Goal: Information Seeking & Learning: Learn about a topic

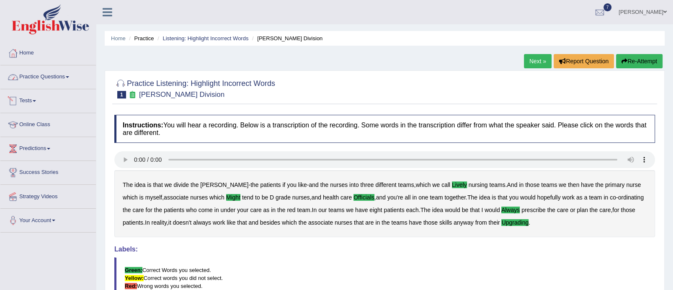
click at [43, 99] on link "Tests" at bounding box center [47, 99] width 95 height 21
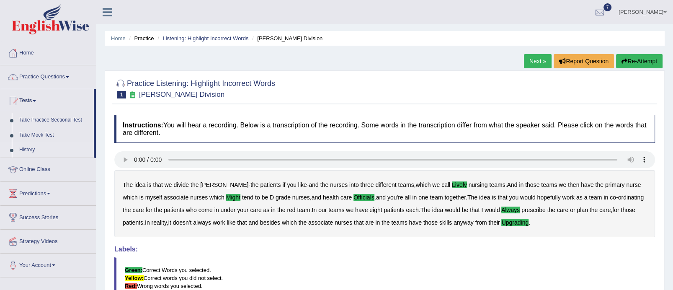
click at [26, 144] on link "History" at bounding box center [54, 149] width 78 height 15
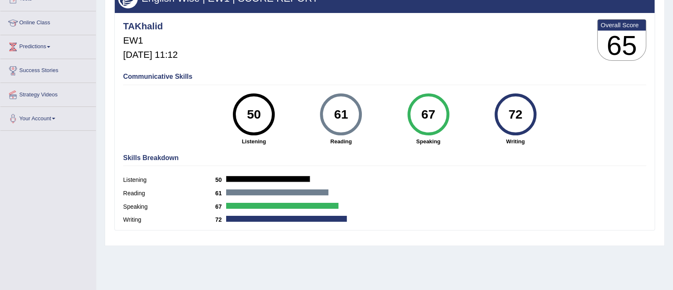
scroll to position [103, 0]
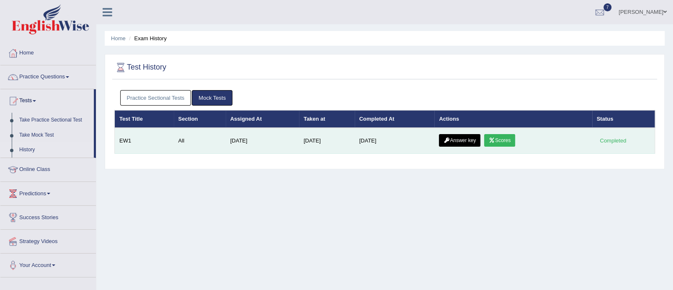
click at [473, 142] on link "Answer key" at bounding box center [459, 140] width 41 height 13
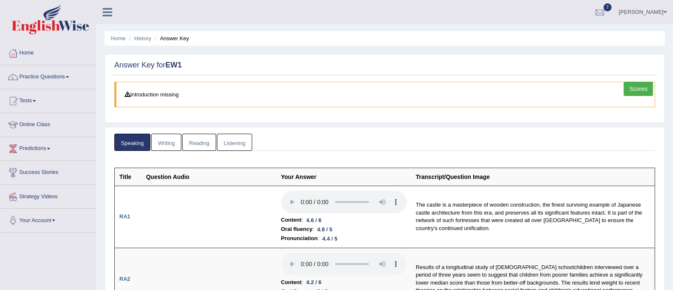
click at [171, 138] on link "Writing" at bounding box center [166, 142] width 30 height 17
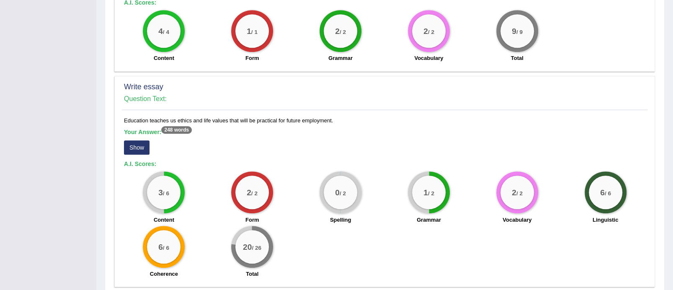
scroll to position [653, 0]
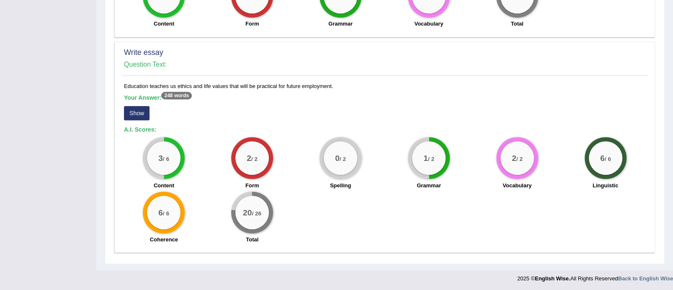
click at [139, 112] on button "Show" at bounding box center [137, 113] width 26 height 14
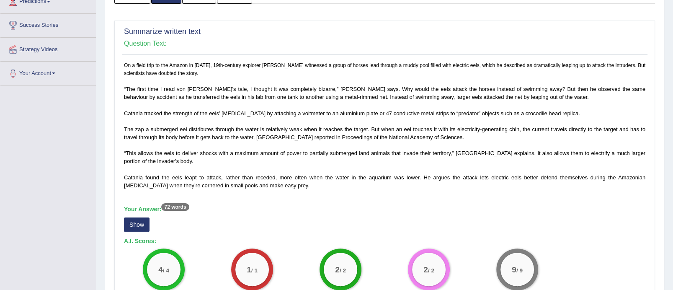
scroll to position [122, 0]
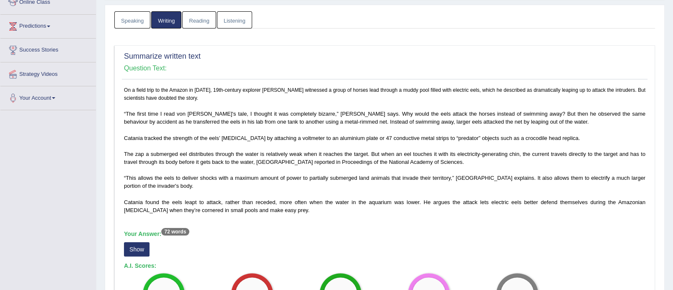
click at [203, 22] on link "Reading" at bounding box center [198, 19] width 33 height 17
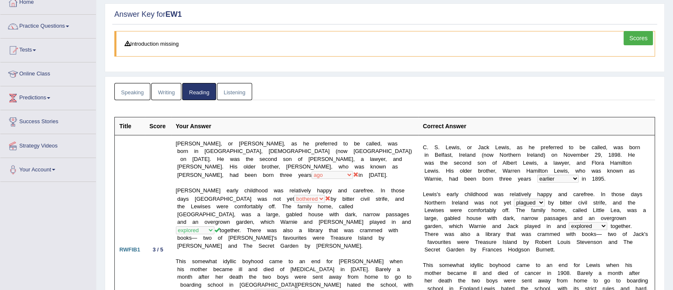
scroll to position [0, 0]
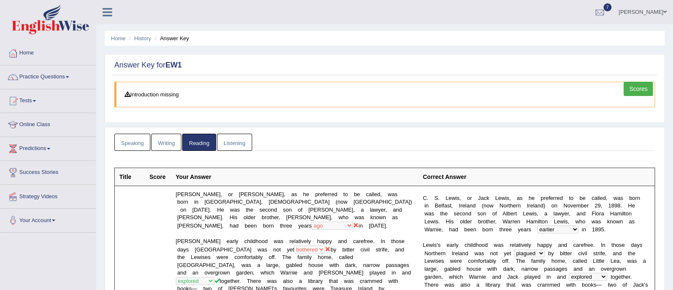
click at [227, 145] on link "Listening" at bounding box center [234, 142] width 35 height 17
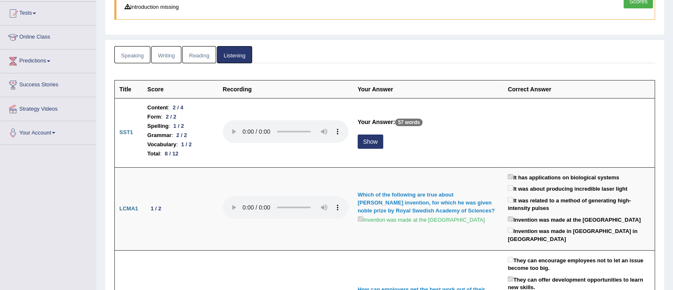
scroll to position [135, 0]
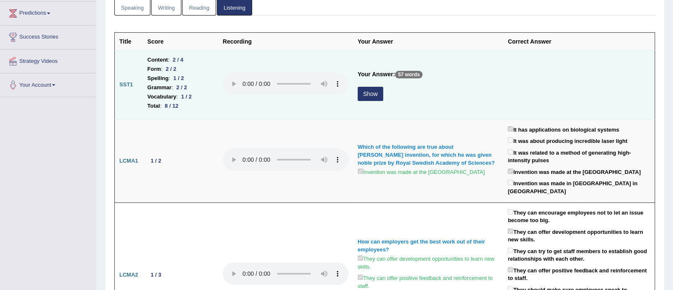
click at [359, 98] on button "Show" at bounding box center [371, 94] width 26 height 14
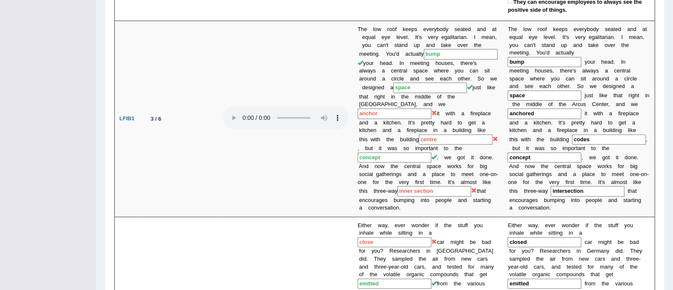
scroll to position [506, 0]
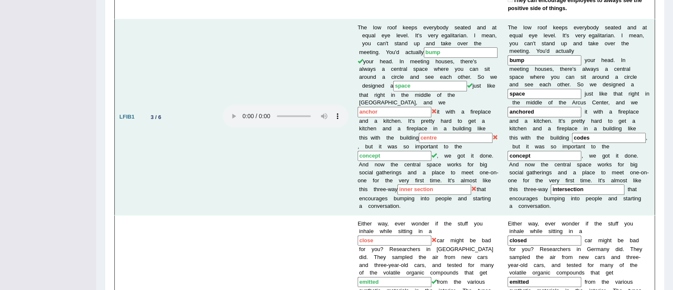
click at [532, 107] on input "anchored" at bounding box center [544, 112] width 74 height 10
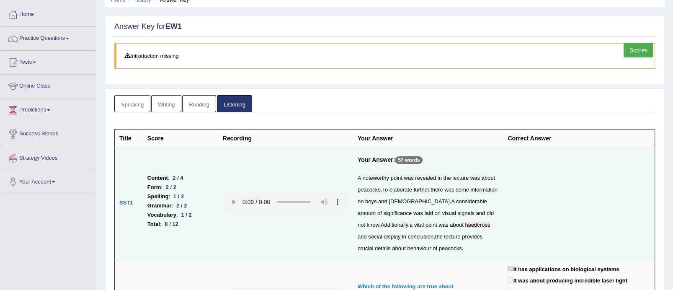
scroll to position [36, 0]
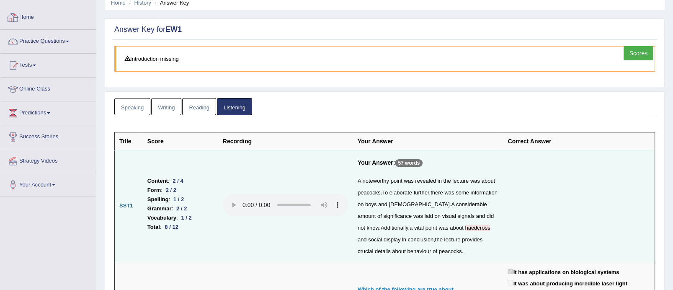
click at [28, 18] on link "Home" at bounding box center [47, 16] width 95 height 21
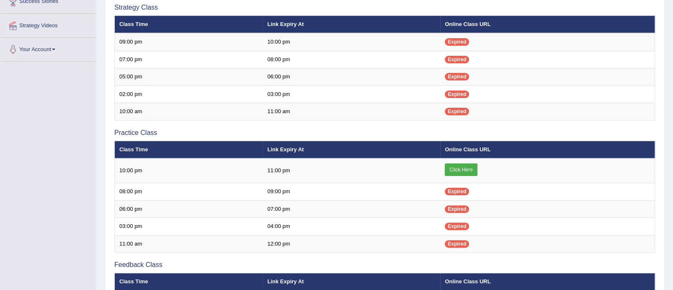
scroll to position [176, 0]
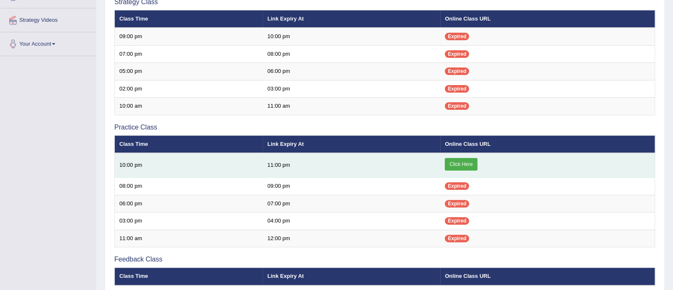
click at [471, 164] on link "Click Here" at bounding box center [461, 164] width 32 height 13
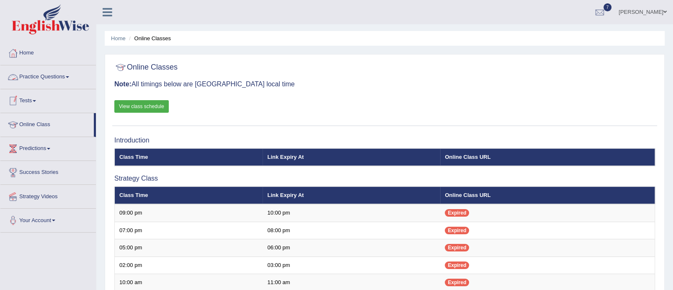
click at [55, 78] on link "Practice Questions" at bounding box center [47, 75] width 95 height 21
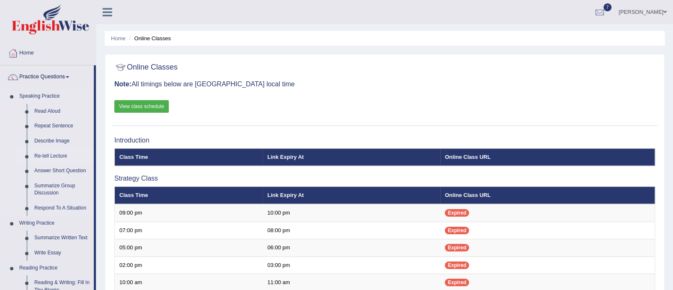
click at [57, 153] on link "Re-tell Lecture" at bounding box center [62, 156] width 63 height 15
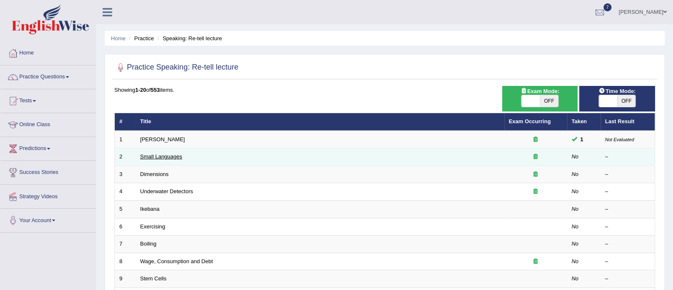
click at [162, 155] on link "Small Languages" at bounding box center [161, 156] width 42 height 6
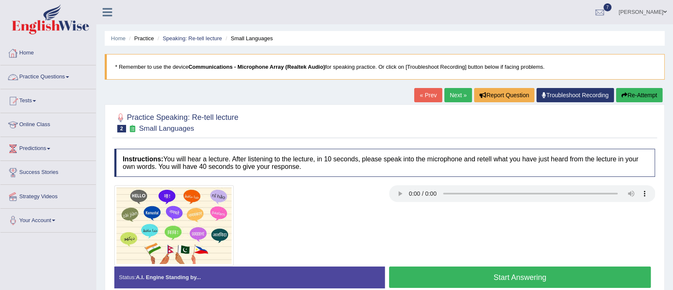
click at [73, 75] on link "Practice Questions" at bounding box center [47, 75] width 95 height 21
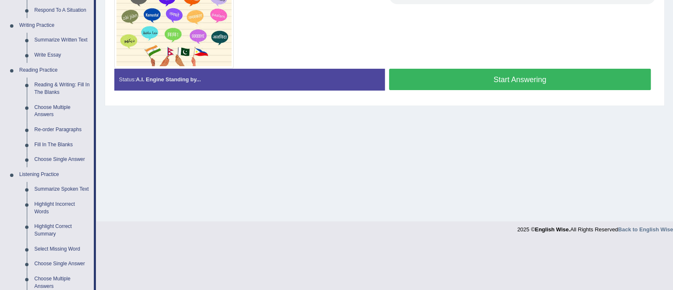
scroll to position [204, 0]
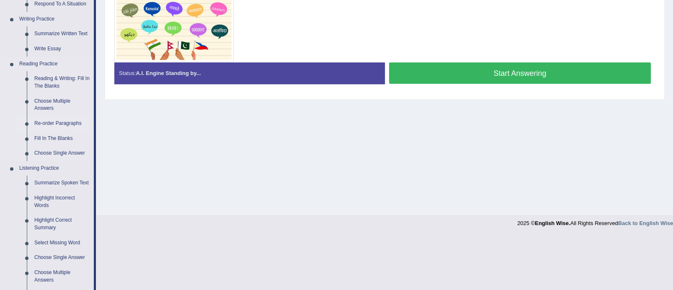
click at [75, 118] on link "Re-order Paragraphs" at bounding box center [62, 123] width 63 height 15
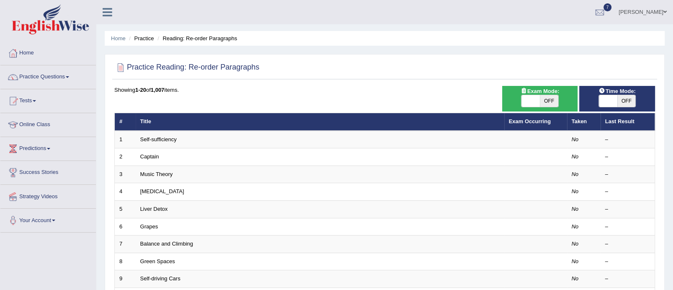
click at [159, 136] on link "Self-sufficiency" at bounding box center [158, 139] width 36 height 6
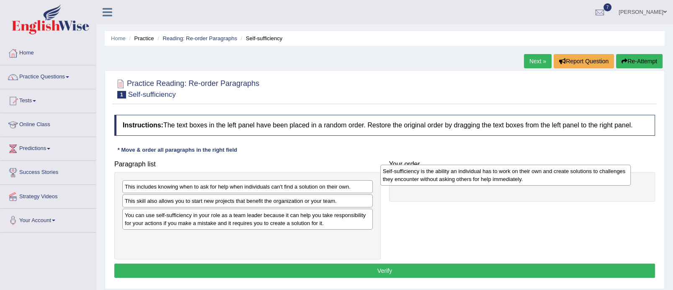
drag, startPoint x: 225, startPoint y: 239, endPoint x: 478, endPoint y: 181, distance: 259.5
click at [478, 181] on div "Self-sufficiency is the ability an individual has to work on their own and crea…" at bounding box center [505, 175] width 250 height 21
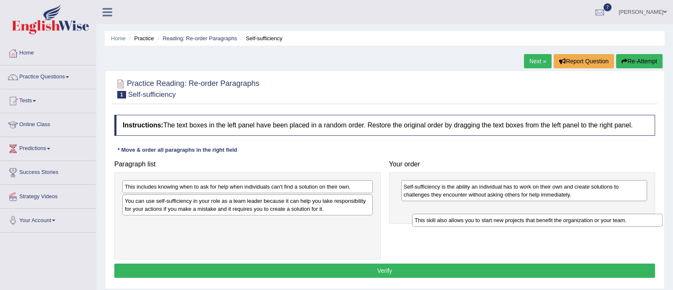
drag, startPoint x: 256, startPoint y: 201, endPoint x: 537, endPoint y: 216, distance: 280.9
click at [537, 216] on div "This skill also allows you to start new projects that benefit the organization …" at bounding box center [537, 220] width 250 height 13
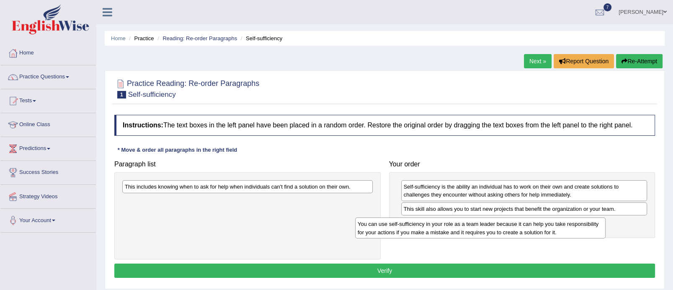
drag, startPoint x: 327, startPoint y: 205, endPoint x: 559, endPoint y: 225, distance: 233.7
click at [559, 225] on div "You can use self-sufficiency in your role as a team leader because it can help …" at bounding box center [480, 227] width 250 height 21
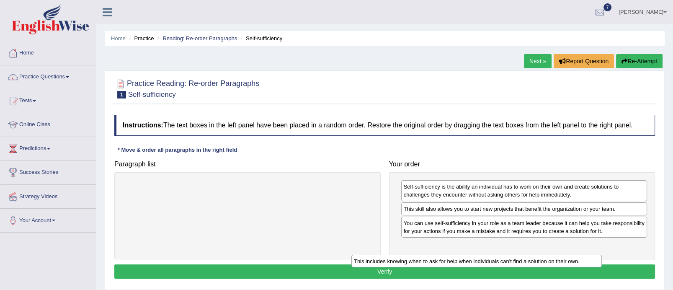
drag, startPoint x: 266, startPoint y: 183, endPoint x: 502, endPoint y: 246, distance: 244.7
click at [502, 255] on div "This includes knowing when to ask for help when individuals can't find a soluti…" at bounding box center [476, 261] width 250 height 13
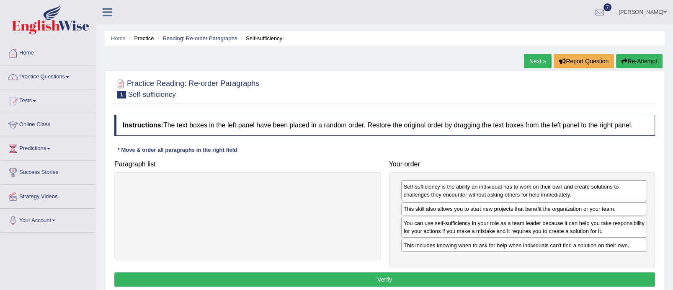
click at [412, 280] on button "Verify" at bounding box center [384, 279] width 541 height 14
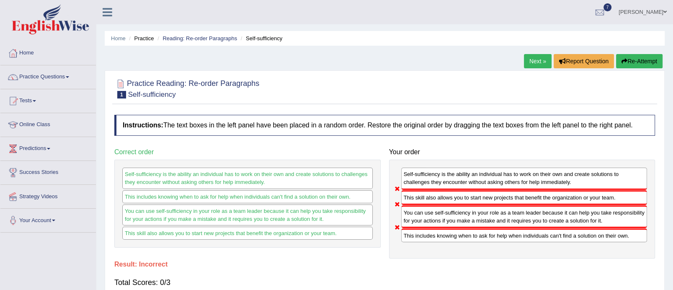
click at [541, 62] on link "Next »" at bounding box center [538, 61] width 28 height 14
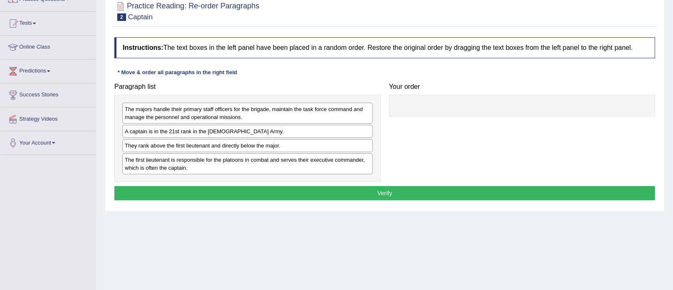
scroll to position [79, 0]
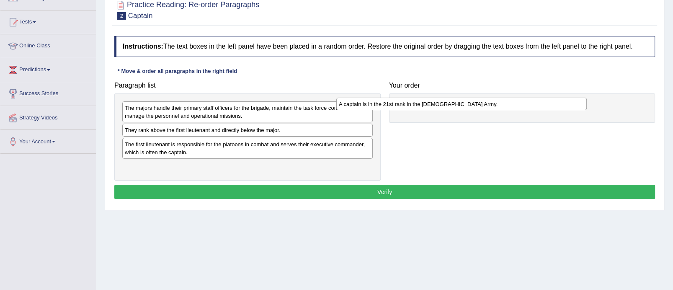
drag, startPoint x: 212, startPoint y: 129, endPoint x: 426, endPoint y: 103, distance: 215.5
click at [426, 103] on div "A captain is in the 21st rank in the US Army." at bounding box center [461, 104] width 250 height 13
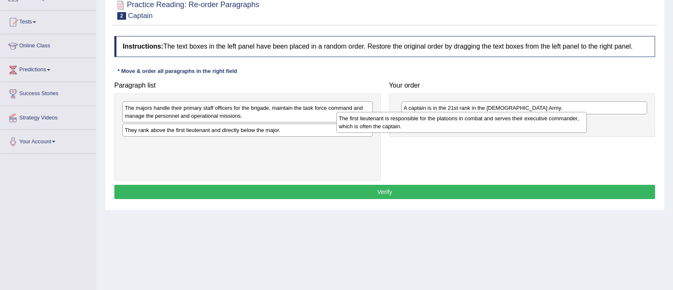
drag, startPoint x: 258, startPoint y: 152, endPoint x: 474, endPoint y: 129, distance: 216.8
click at [474, 129] on div "The first lieutenant is responsible for the platoons in combat and serves their…" at bounding box center [461, 122] width 250 height 21
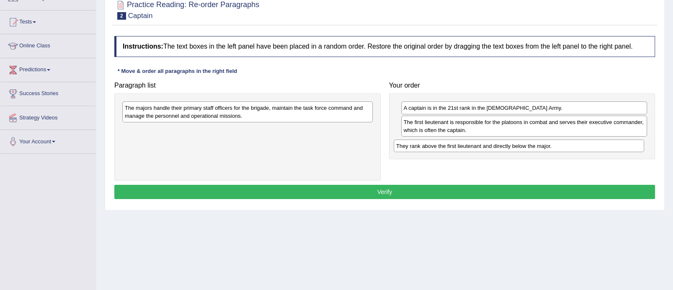
drag, startPoint x: 323, startPoint y: 130, endPoint x: 594, endPoint y: 146, distance: 271.3
click at [594, 146] on div "They rank above the first lieutenant and directly below the major." at bounding box center [519, 145] width 250 height 13
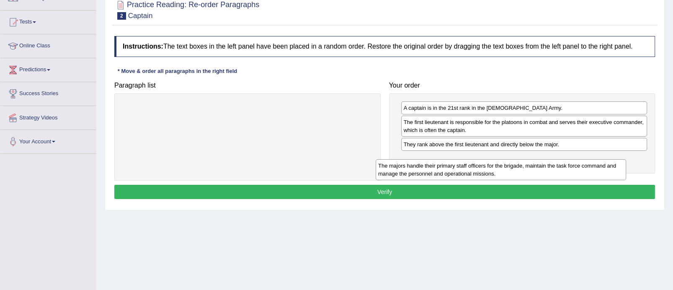
drag, startPoint x: 293, startPoint y: 112, endPoint x: 548, endPoint y: 167, distance: 260.8
click at [548, 167] on div "The majors handle their primary staff officers for the brigade, maintain the ta…" at bounding box center [501, 169] width 250 height 21
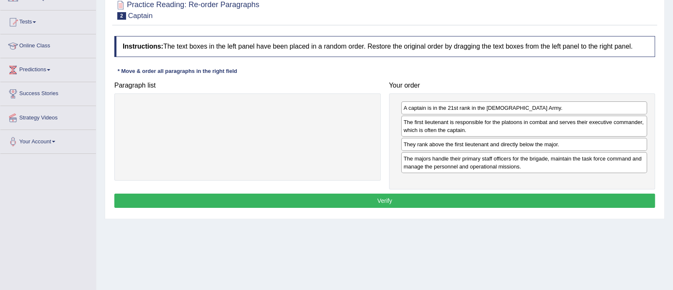
click at [453, 198] on button "Verify" at bounding box center [384, 200] width 541 height 14
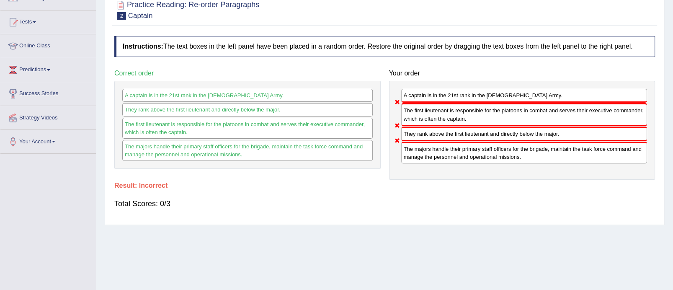
scroll to position [5, 0]
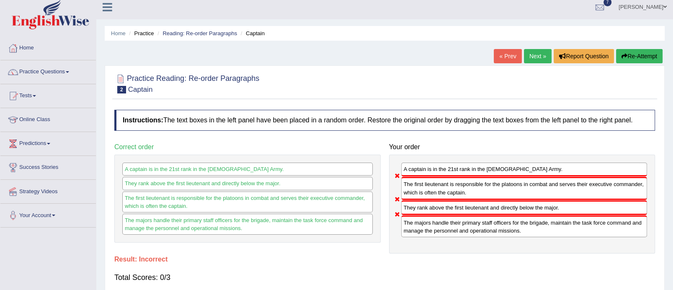
click at [534, 59] on link "Next »" at bounding box center [538, 56] width 28 height 14
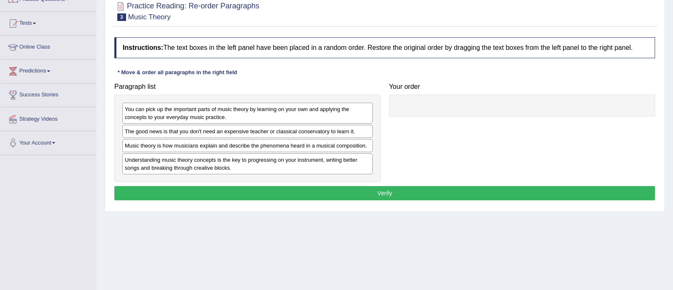
scroll to position [88, 0]
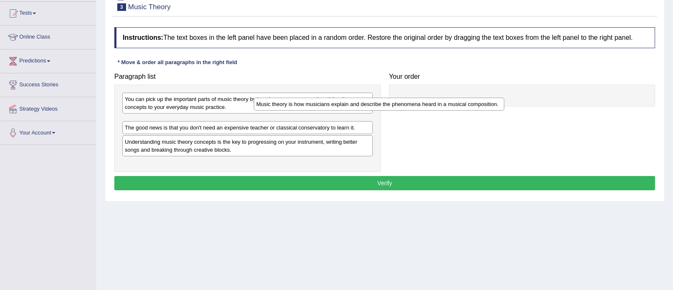
drag, startPoint x: 260, startPoint y: 134, endPoint x: 400, endPoint y: 100, distance: 144.8
click at [400, 100] on div "Music theory is how musicians explain and describe the phenomena heard in a mus…" at bounding box center [379, 104] width 250 height 13
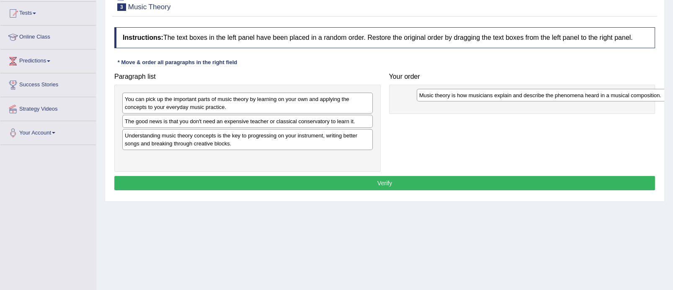
drag, startPoint x: 216, startPoint y: 124, endPoint x: 510, endPoint y: 98, distance: 295.1
click at [510, 98] on div "Music theory is how musicians explain and describe the phenomena heard in a mus…" at bounding box center [542, 95] width 250 height 13
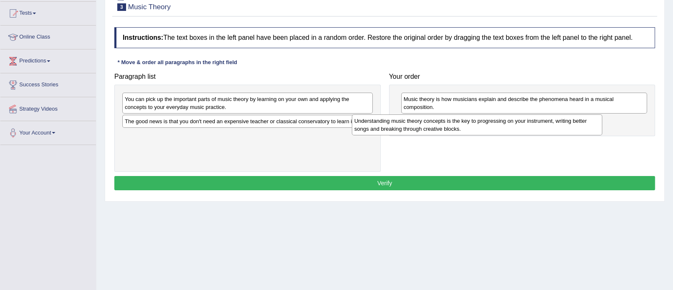
drag, startPoint x: 285, startPoint y: 136, endPoint x: 516, endPoint y: 119, distance: 231.8
click at [516, 119] on div "Understanding music theory concepts is the key to progressing on your instrumen…" at bounding box center [477, 124] width 250 height 21
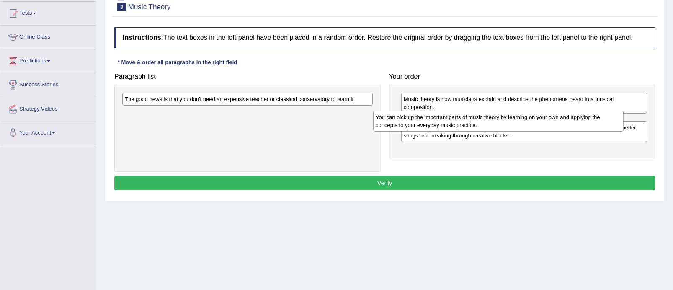
drag, startPoint x: 303, startPoint y: 103, endPoint x: 554, endPoint y: 121, distance: 251.4
click at [554, 121] on div "You can pick up the important parts of music theory by learning on your own and…" at bounding box center [498, 121] width 250 height 21
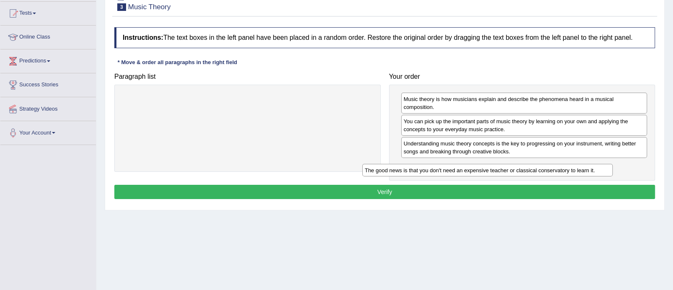
drag, startPoint x: 296, startPoint y: 103, endPoint x: 538, endPoint y: 173, distance: 252.0
click at [538, 173] on div "The good news is that you don't need an expensive teacher or classical conserva…" at bounding box center [487, 170] width 250 height 13
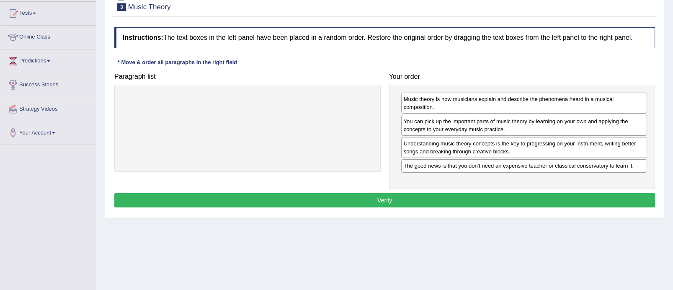
click at [451, 200] on button "Verify" at bounding box center [384, 200] width 541 height 14
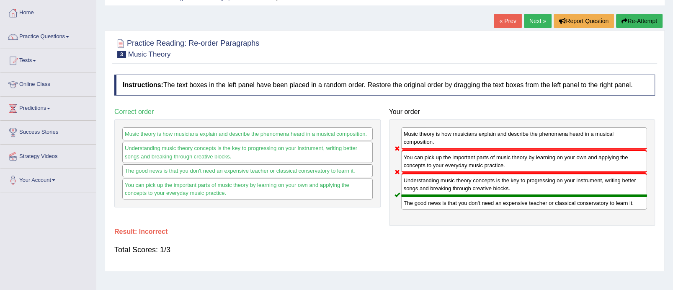
scroll to position [28, 0]
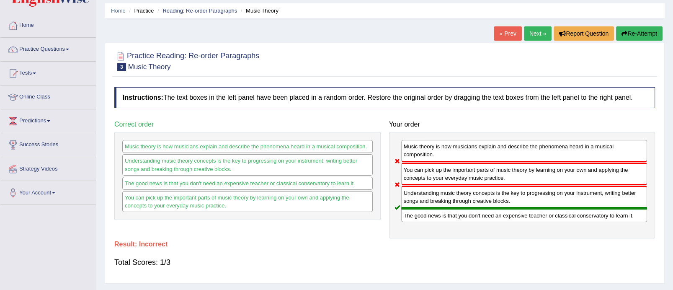
click at [540, 28] on link "Next »" at bounding box center [538, 33] width 28 height 14
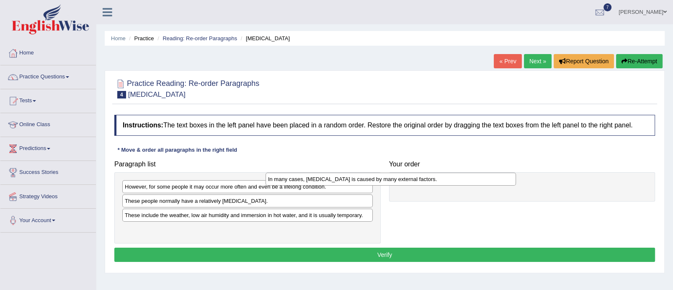
drag, startPoint x: 324, startPoint y: 203, endPoint x: 471, endPoint y: 176, distance: 150.1
click at [471, 176] on div "In many cases, [MEDICAL_DATA] is caused by many external factors." at bounding box center [390, 179] width 250 height 13
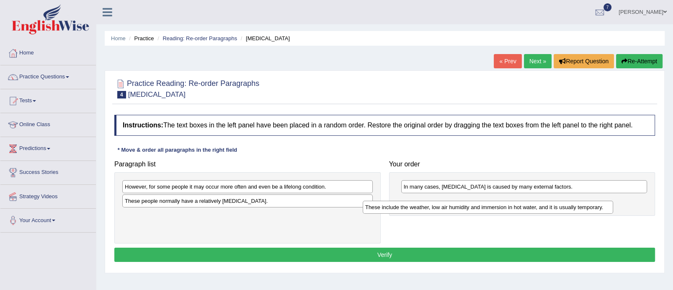
drag, startPoint x: 275, startPoint y: 217, endPoint x: 529, endPoint y: 196, distance: 255.0
click at [529, 201] on div "These include the weather, low air humidity and immersion in hot water, and it …" at bounding box center [488, 207] width 250 height 13
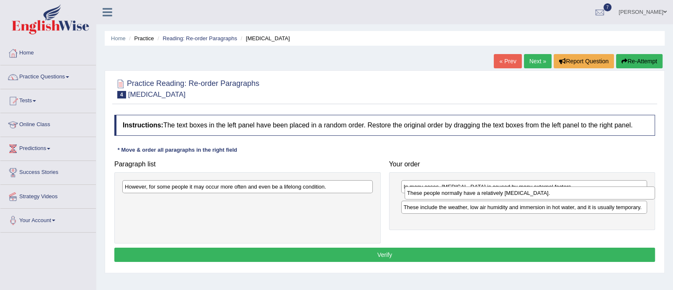
drag, startPoint x: 314, startPoint y: 201, endPoint x: 596, endPoint y: 194, distance: 282.3
click at [596, 194] on div "These people normally have a relatively [MEDICAL_DATA]." at bounding box center [529, 192] width 250 height 13
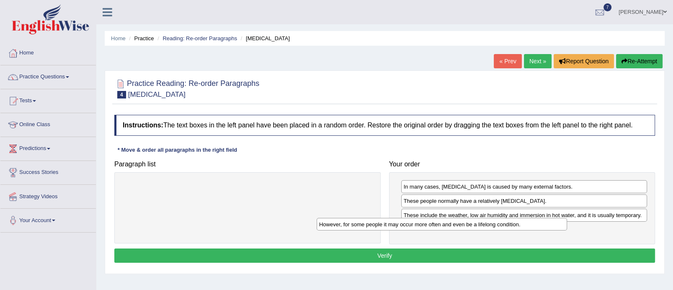
drag, startPoint x: 330, startPoint y: 183, endPoint x: 524, endPoint y: 221, distance: 198.0
click at [524, 221] on div "However, for some people it may occur more often and even be a lifelong conditi…" at bounding box center [442, 224] width 250 height 13
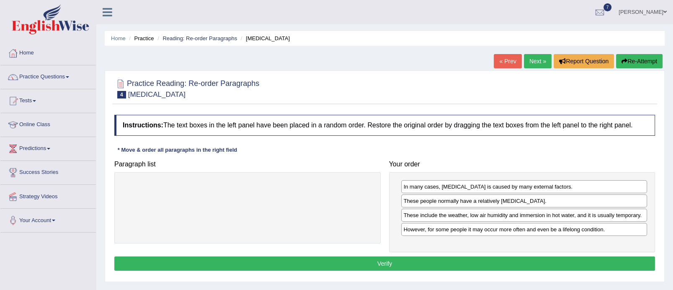
click at [368, 264] on button "Verify" at bounding box center [384, 263] width 541 height 14
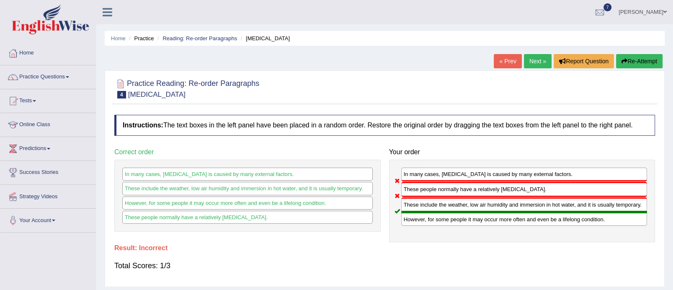
click at [536, 56] on link "Next »" at bounding box center [538, 61] width 28 height 14
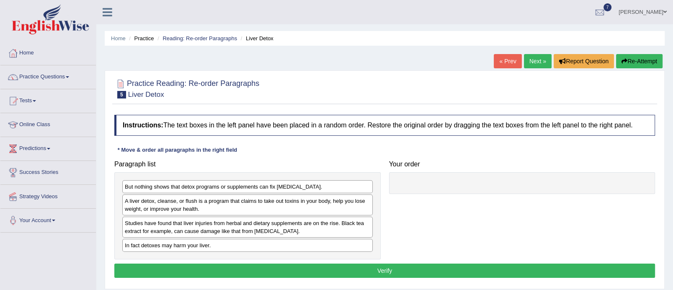
scroll to position [88, 0]
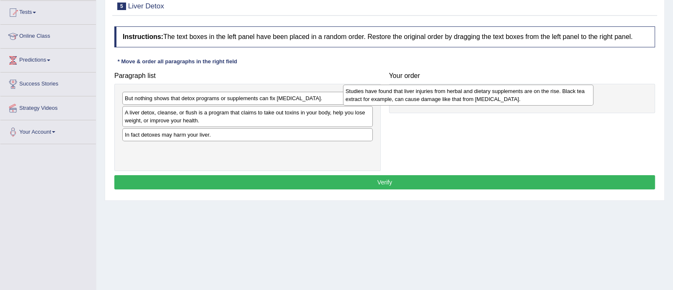
drag, startPoint x: 290, startPoint y: 140, endPoint x: 529, endPoint y: 94, distance: 243.8
click at [529, 94] on div "Studies have found that liver injuries from herbal and dietary supplements are …" at bounding box center [468, 95] width 250 height 21
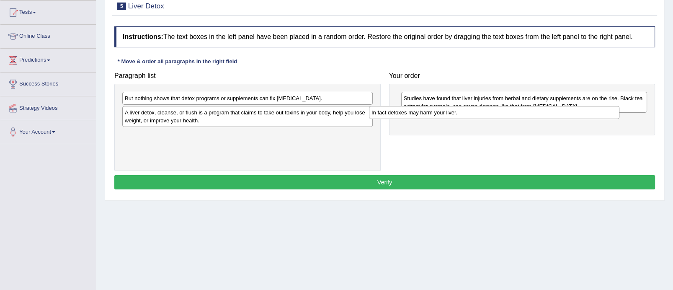
drag, startPoint x: 267, startPoint y: 136, endPoint x: 517, endPoint y: 119, distance: 250.2
click at [517, 119] on div "In fact detoxes may harm your liver." at bounding box center [494, 112] width 250 height 13
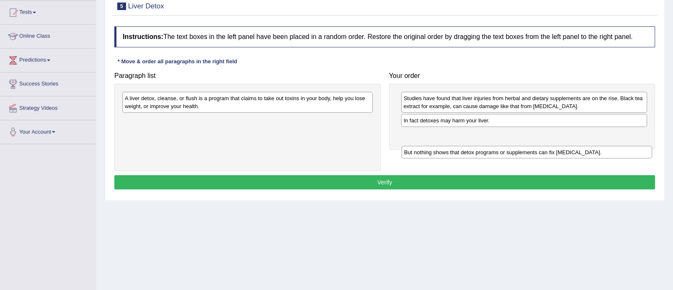
drag, startPoint x: 227, startPoint y: 96, endPoint x: 498, endPoint y: 121, distance: 272.0
click at [498, 146] on div "But nothing shows that detox programs or supplements can fix liver damage." at bounding box center [527, 152] width 250 height 13
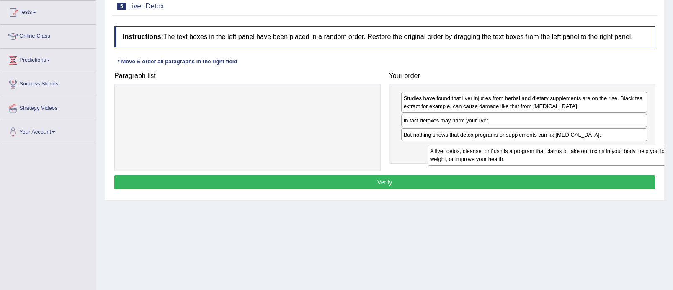
drag, startPoint x: 175, startPoint y: 98, endPoint x: 487, endPoint y: 153, distance: 317.6
click at [487, 153] on div "A liver detox, cleanse, or flush is a program that claims to take out toxins in…" at bounding box center [552, 154] width 250 height 21
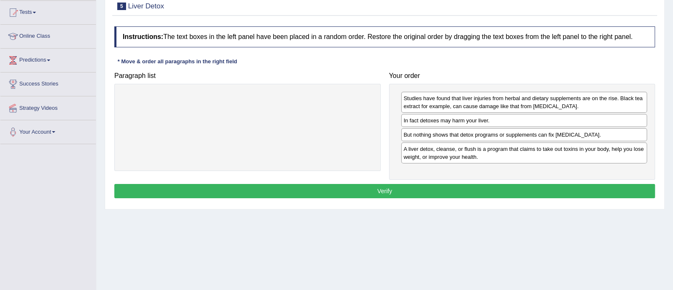
click at [439, 188] on button "Verify" at bounding box center [384, 191] width 541 height 14
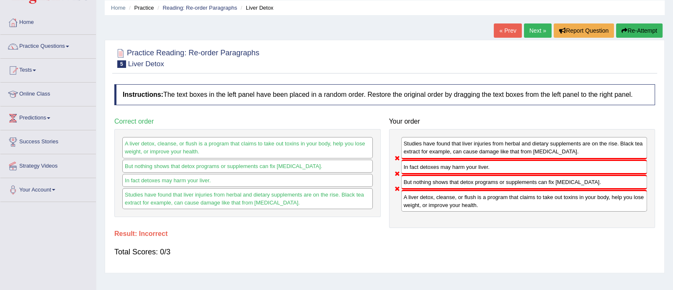
scroll to position [0, 0]
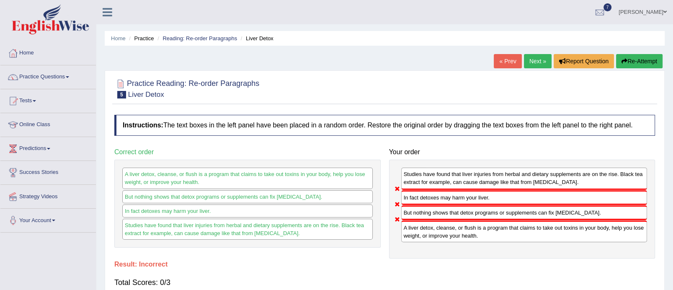
click at [632, 62] on button "Re-Attempt" at bounding box center [639, 61] width 46 height 14
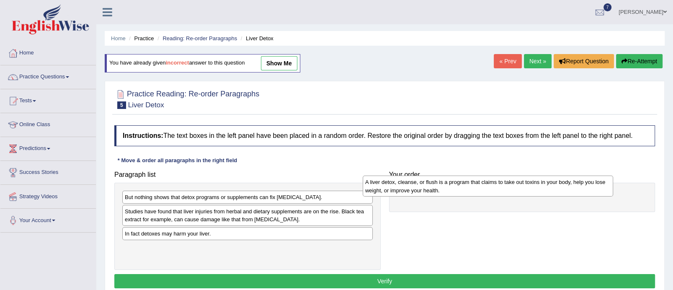
drag, startPoint x: 240, startPoint y: 218, endPoint x: 480, endPoint y: 189, distance: 242.1
click at [480, 189] on div "A liver detox, cleanse, or flush is a program that claims to take out toxins in…" at bounding box center [488, 185] width 250 height 21
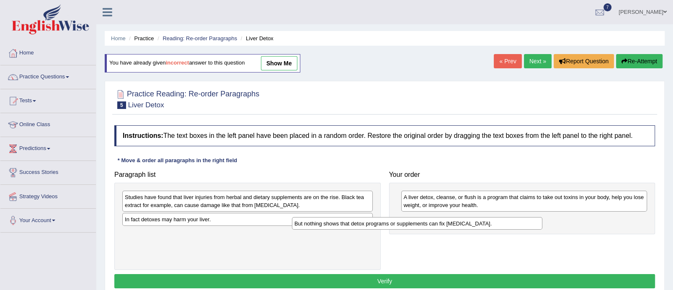
drag, startPoint x: 252, startPoint y: 198, endPoint x: 425, endPoint y: 224, distance: 174.9
click at [425, 224] on div "But nothing shows that detox programs or supplements can fix liver damage." at bounding box center [417, 223] width 250 height 13
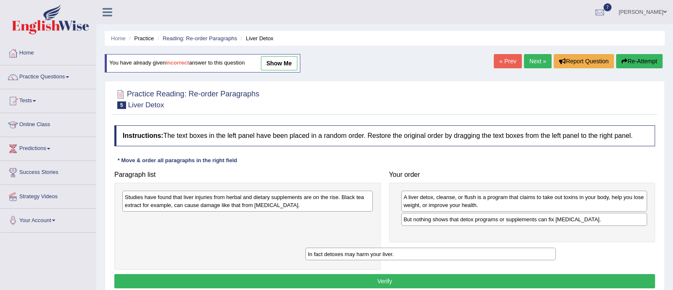
drag, startPoint x: 339, startPoint y: 220, endPoint x: 525, endPoint y: 256, distance: 189.3
click at [525, 256] on div "In fact detoxes may harm your liver." at bounding box center [430, 253] width 250 height 13
drag, startPoint x: 238, startPoint y: 219, endPoint x: 520, endPoint y: 227, distance: 281.9
click at [520, 227] on div "In fact detoxes may harm your liver." at bounding box center [529, 225] width 250 height 13
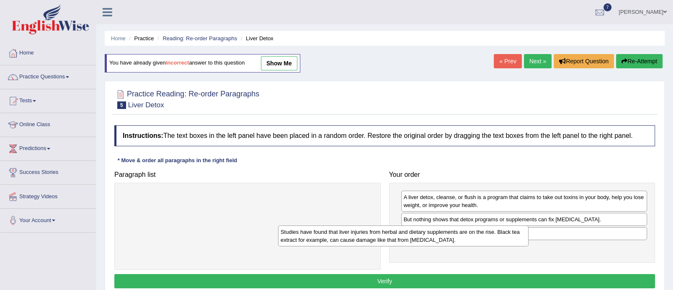
drag, startPoint x: 342, startPoint y: 203, endPoint x: 511, endPoint y: 249, distance: 175.6
click at [511, 246] on div "Studies have found that liver injuries from herbal and dietary supplements are …" at bounding box center [403, 235] width 250 height 21
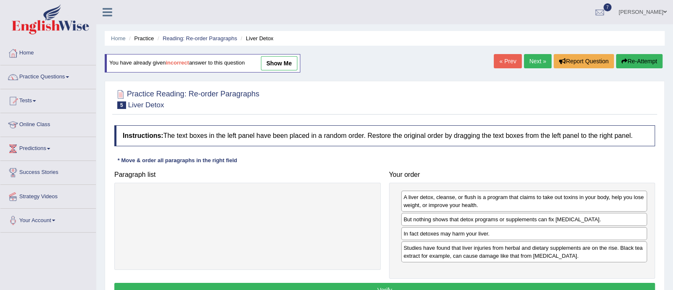
click at [402, 285] on button "Verify" at bounding box center [384, 290] width 541 height 14
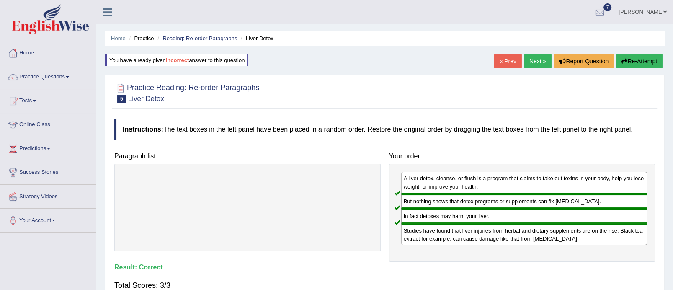
click at [536, 63] on link "Next »" at bounding box center [538, 61] width 28 height 14
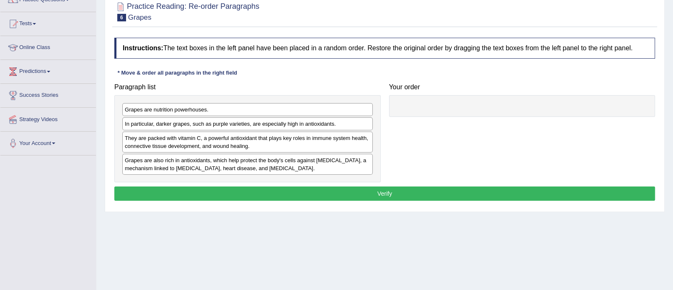
scroll to position [94, 0]
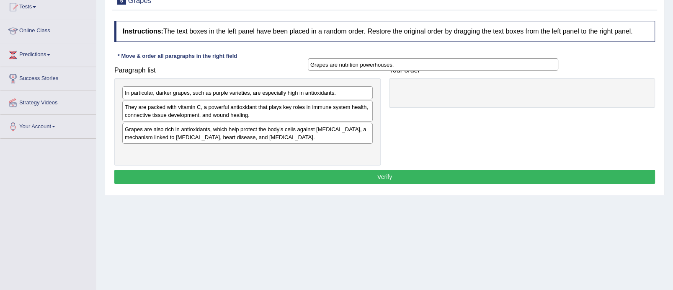
drag, startPoint x: 226, startPoint y: 93, endPoint x: 416, endPoint y: 59, distance: 192.8
click at [416, 59] on div "Grapes are nutrition powerhouses." at bounding box center [433, 64] width 250 height 13
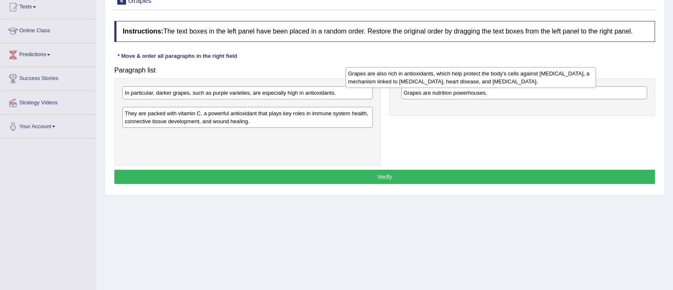
drag, startPoint x: 287, startPoint y: 135, endPoint x: 511, endPoint y: 83, distance: 229.5
click at [511, 83] on div "Grapes are also rich in antioxidants, which help protect the body's cells again…" at bounding box center [470, 77] width 250 height 21
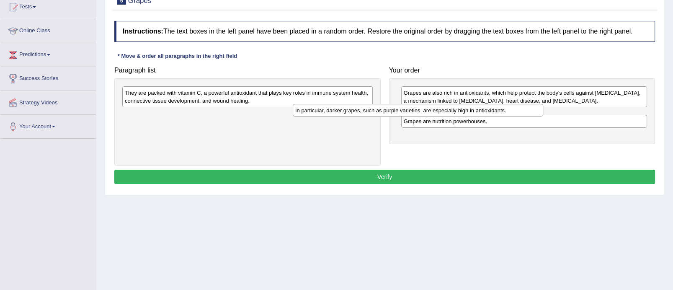
drag, startPoint x: 303, startPoint y: 92, endPoint x: 474, endPoint y: 109, distance: 171.7
click at [474, 109] on div "In particular, darker grapes, such as purple varieties, are especially high in …" at bounding box center [418, 110] width 250 height 13
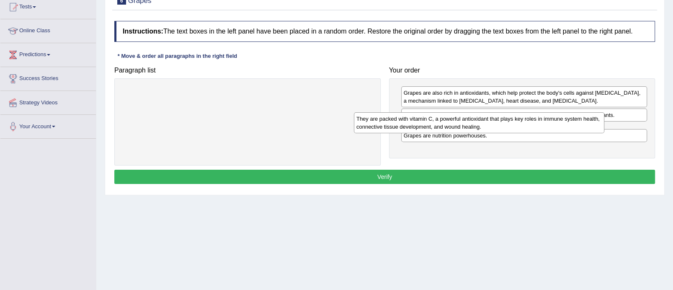
drag, startPoint x: 259, startPoint y: 96, endPoint x: 490, endPoint y: 123, distance: 233.0
click at [490, 123] on div "They are packed with vitamin C, a powerful antioxidant that plays key roles in …" at bounding box center [479, 122] width 250 height 21
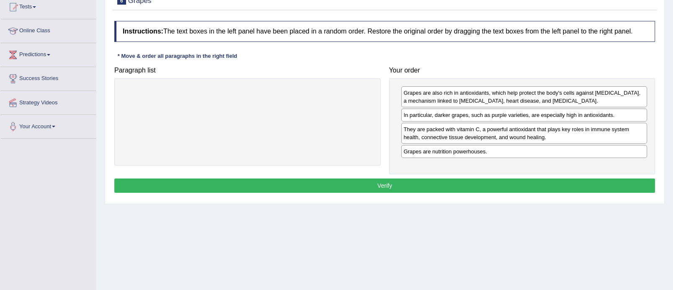
click at [381, 182] on button "Verify" at bounding box center [384, 185] width 541 height 14
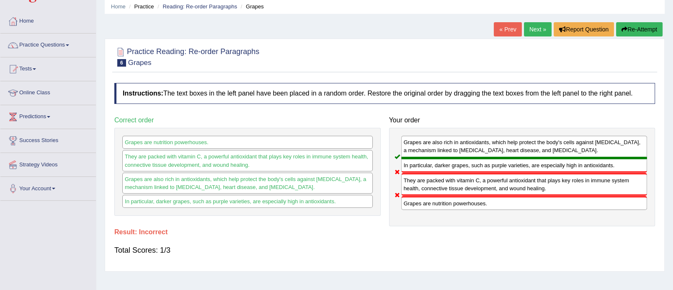
scroll to position [30, 0]
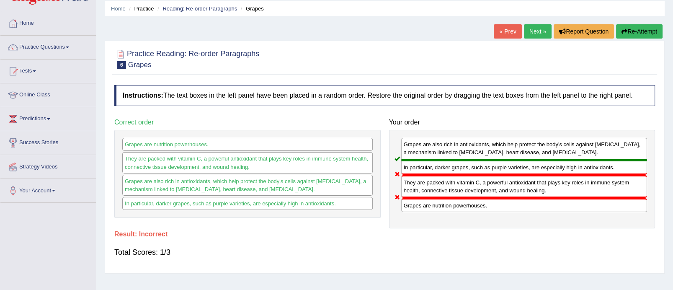
click at [538, 30] on link "Next »" at bounding box center [538, 31] width 28 height 14
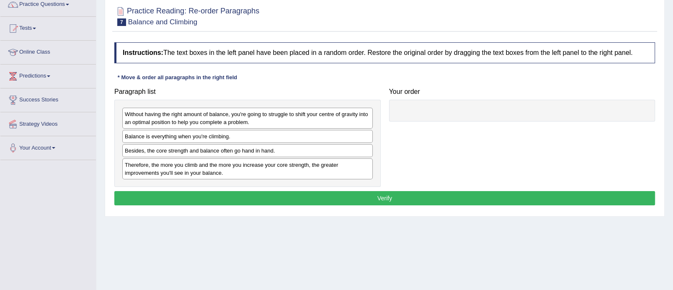
drag, startPoint x: 0, startPoint y: 0, endPoint x: 680, endPoint y: 142, distance: 694.5
click at [672, 142] on html "Toggle navigation Home Practice Questions Speaking Practice Read Aloud Repeat S…" at bounding box center [336, 73] width 673 height 290
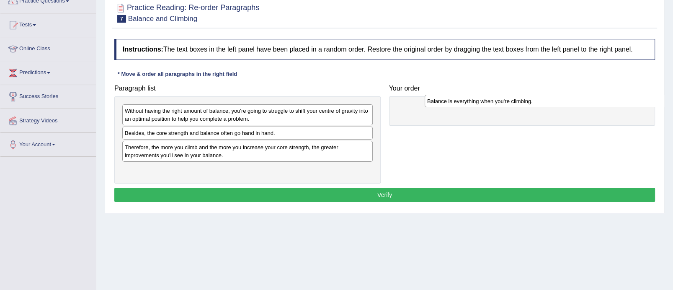
drag, startPoint x: 245, startPoint y: 131, endPoint x: 530, endPoint y: 103, distance: 286.6
click at [530, 103] on div "Balance is everything when you're climbing." at bounding box center [550, 101] width 250 height 13
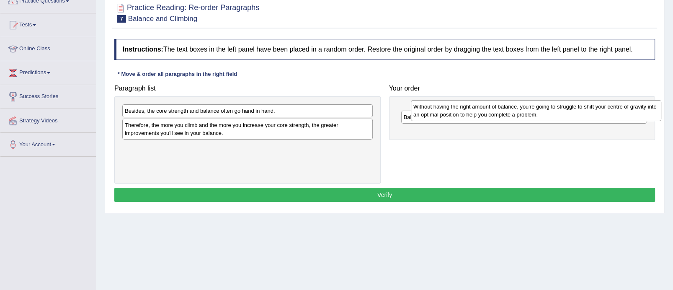
drag, startPoint x: 231, startPoint y: 114, endPoint x: 508, endPoint y: 126, distance: 277.4
click at [508, 121] on div "Without having the right amount of balance, you're going to struggle to shift y…" at bounding box center [536, 110] width 250 height 21
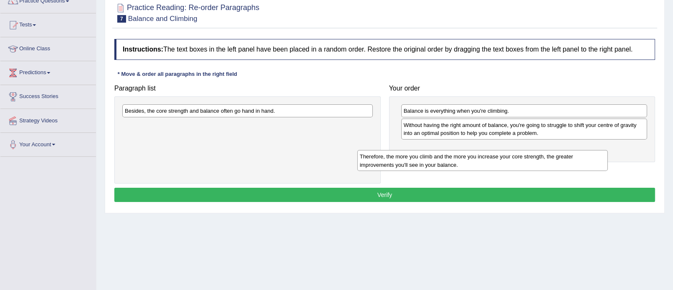
drag, startPoint x: 319, startPoint y: 129, endPoint x: 561, endPoint y: 161, distance: 243.7
click at [561, 161] on div "Therefore, the more you climb and the more you increase your core strength, the…" at bounding box center [482, 160] width 250 height 21
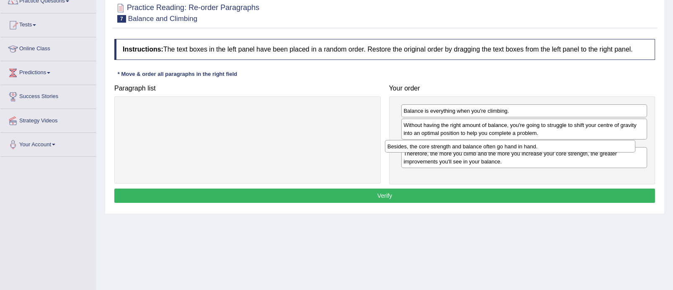
drag, startPoint x: 271, startPoint y: 108, endPoint x: 536, endPoint y: 144, distance: 267.4
click at [536, 144] on div "Besides, the core strength and balance often go hand in hand." at bounding box center [510, 146] width 250 height 13
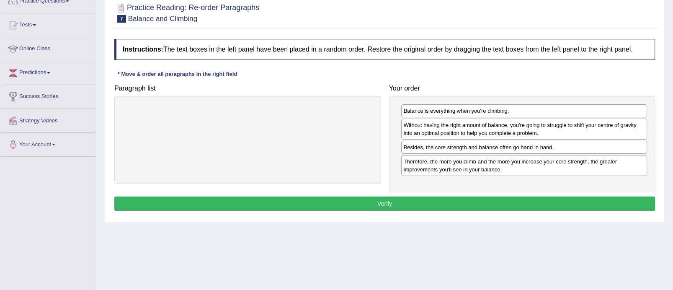
click at [404, 199] on button "Verify" at bounding box center [384, 203] width 541 height 14
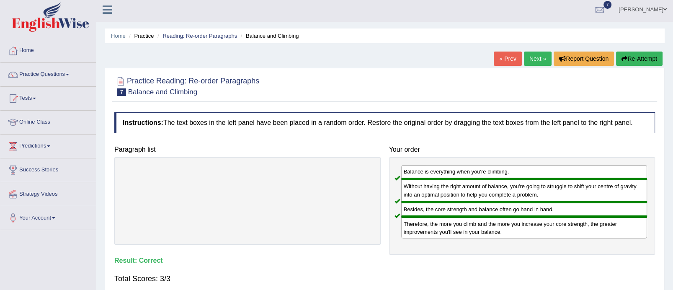
scroll to position [0, 0]
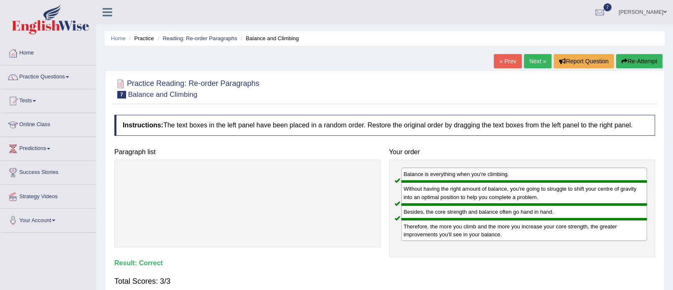
click at [533, 62] on link "Next »" at bounding box center [538, 61] width 28 height 14
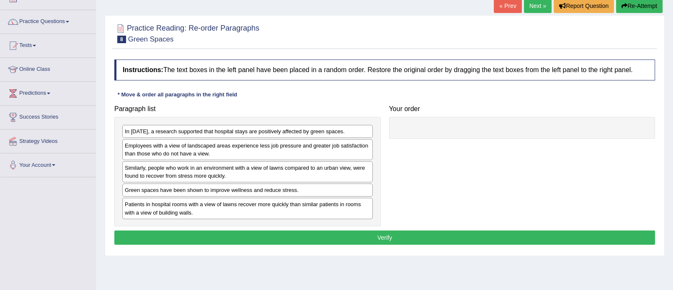
scroll to position [55, 0]
drag, startPoint x: 0, startPoint y: 0, endPoint x: 680, endPoint y: 97, distance: 686.8
click at [672, 97] on html "Toggle navigation Home Practice Questions Speaking Practice Read Aloud Repeat S…" at bounding box center [336, 90] width 673 height 290
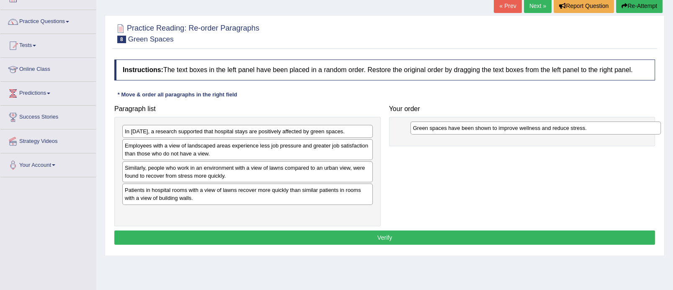
drag, startPoint x: 247, startPoint y: 190, endPoint x: 536, endPoint y: 128, distance: 294.6
click at [536, 128] on div "Green spaces have been shown to improve wellness and reduce stress." at bounding box center [535, 127] width 250 height 13
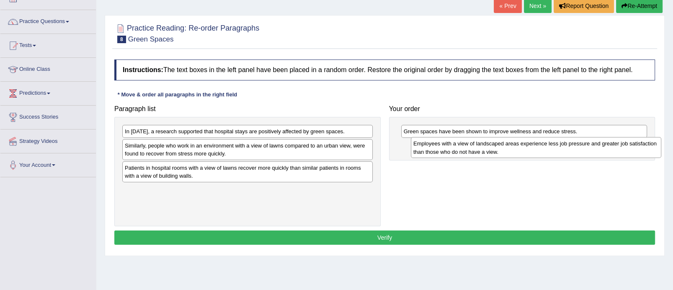
drag, startPoint x: 299, startPoint y: 150, endPoint x: 586, endPoint y: 148, distance: 287.2
click at [586, 148] on div "Employees with a view of landscaped areas experience less job pressure and grea…" at bounding box center [536, 147] width 250 height 21
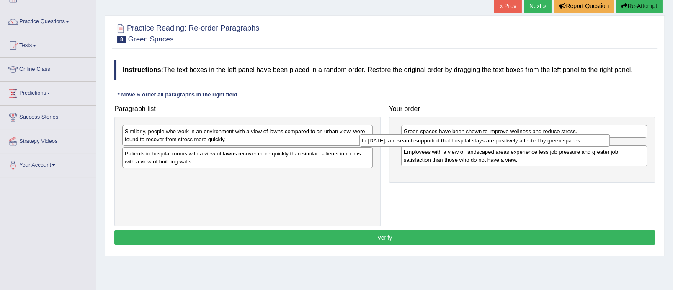
drag, startPoint x: 299, startPoint y: 131, endPoint x: 538, endPoint y: 141, distance: 239.3
click at [538, 141] on div "In [DATE], a research supported that hospital stays are positively affected by …" at bounding box center [484, 140] width 250 height 13
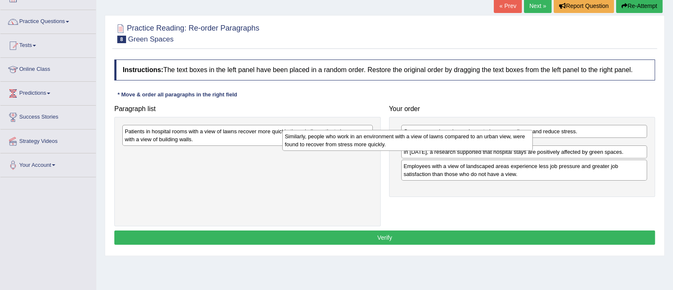
drag, startPoint x: 309, startPoint y: 137, endPoint x: 469, endPoint y: 141, distance: 160.0
click at [469, 141] on div "Similarly, people who work in an environment with a view of lawns compared to a…" at bounding box center [407, 140] width 250 height 21
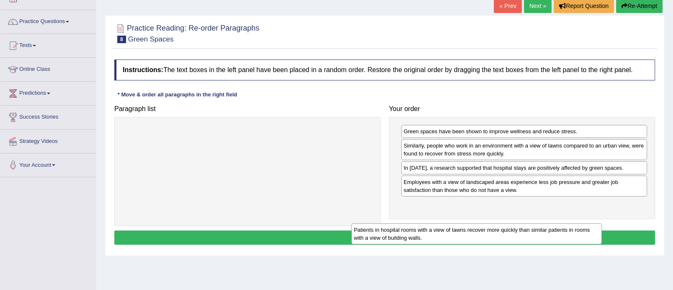
drag, startPoint x: 233, startPoint y: 136, endPoint x: 489, endPoint y: 223, distance: 270.2
click at [489, 223] on div "Patients in hospital rooms with a view of lawns recover more quickly than simil…" at bounding box center [476, 233] width 250 height 21
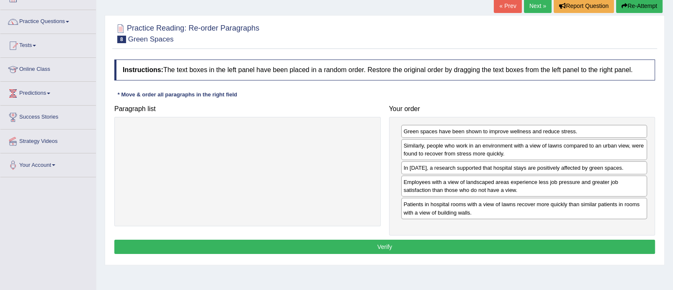
click at [420, 239] on button "Verify" at bounding box center [384, 246] width 541 height 14
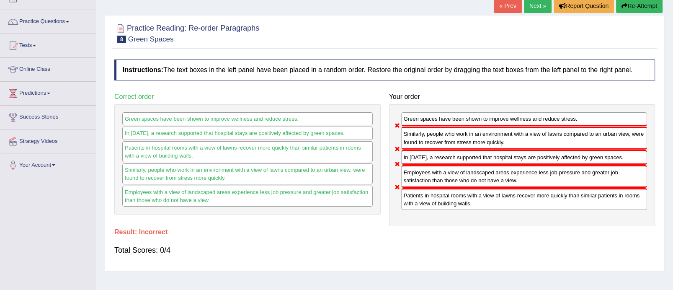
click at [531, 5] on link "Next »" at bounding box center [538, 6] width 28 height 14
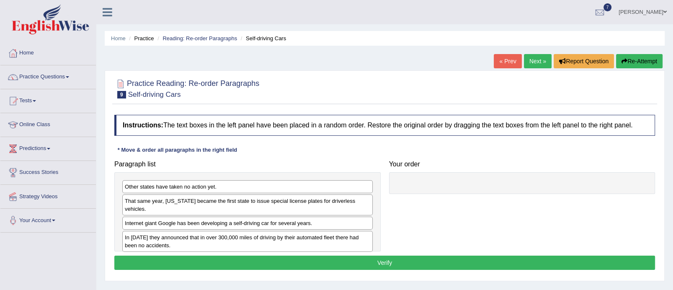
click at [508, 63] on link "« Prev" at bounding box center [508, 61] width 28 height 14
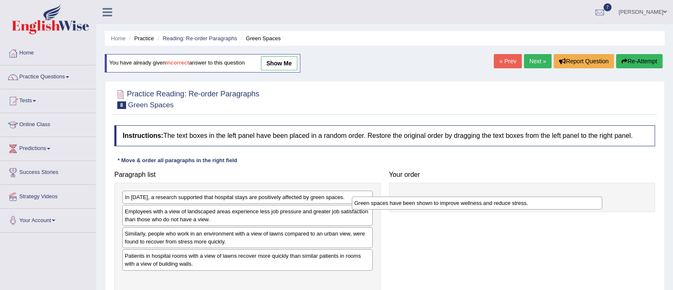
drag, startPoint x: 252, startPoint y: 253, endPoint x: 486, endPoint y: 193, distance: 240.9
click at [486, 196] on div "Green spaces have been shown to improve wellness and reduce stress." at bounding box center [477, 202] width 250 height 13
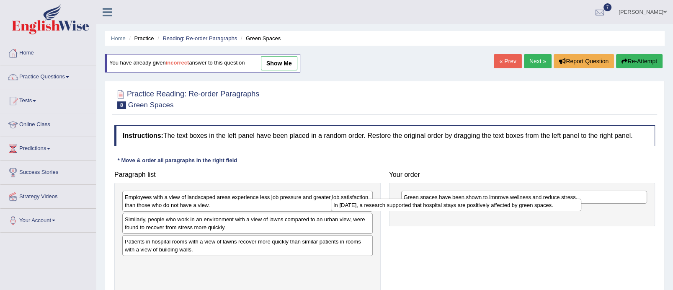
drag, startPoint x: 353, startPoint y: 197, endPoint x: 561, endPoint y: 204, distance: 208.6
click at [561, 204] on div "In 2002, a research supported that hospital stays are positively affected by gr…" at bounding box center [456, 204] width 250 height 13
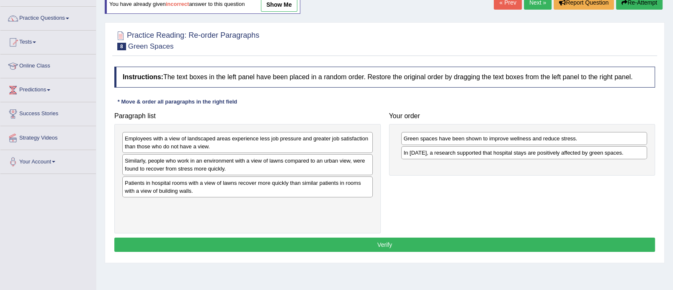
scroll to position [75, 0]
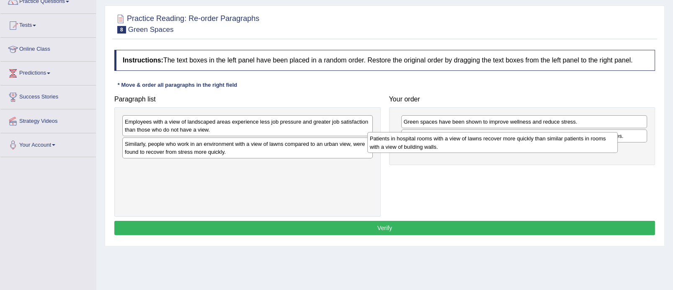
drag, startPoint x: 284, startPoint y: 170, endPoint x: 533, endPoint y: 142, distance: 250.8
click at [533, 142] on div "Patients in hospital rooms with a view of lawns recover more quickly than simil…" at bounding box center [492, 142] width 250 height 21
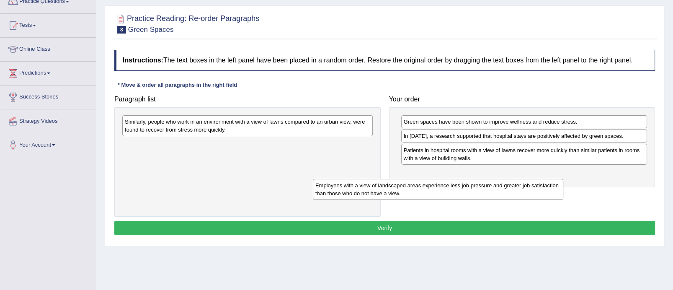
drag, startPoint x: 263, startPoint y: 123, endPoint x: 463, endPoint y: 173, distance: 205.6
click at [463, 179] on div "Employees with a view of landscaped areas experience less job pressure and grea…" at bounding box center [438, 189] width 250 height 21
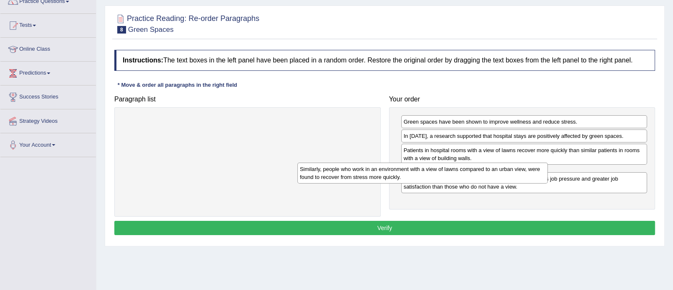
drag, startPoint x: 282, startPoint y: 123, endPoint x: 459, endPoint y: 168, distance: 182.9
click at [459, 168] on div "Similarly, people who work in an environment with a view of lawns compared to a…" at bounding box center [422, 172] width 250 height 21
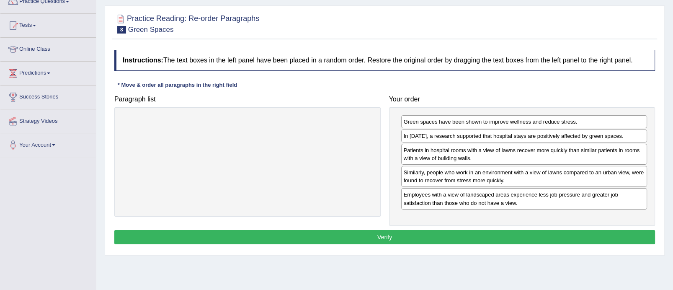
click at [390, 236] on button "Verify" at bounding box center [384, 237] width 541 height 14
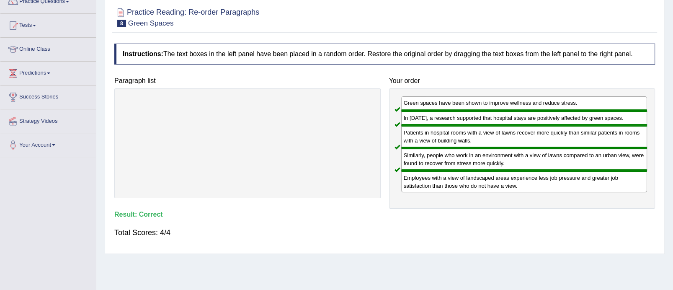
scroll to position [15, 0]
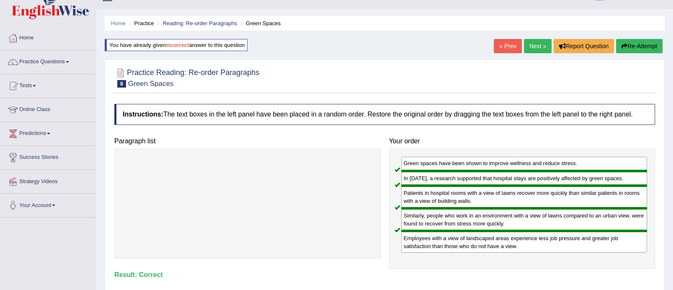
click at [534, 47] on link "Next »" at bounding box center [538, 46] width 28 height 14
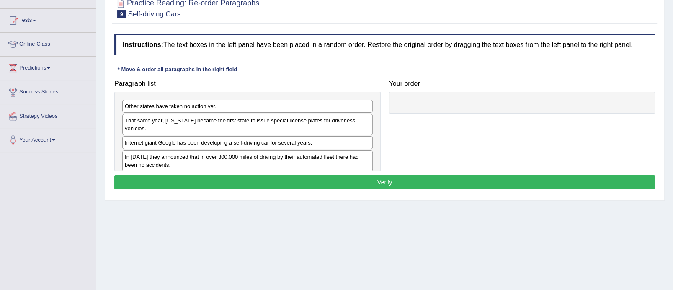
scroll to position [82, 0]
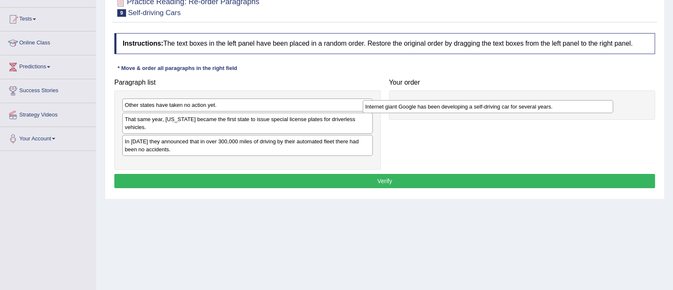
drag, startPoint x: 260, startPoint y: 132, endPoint x: 501, endPoint y: 104, distance: 242.0
click at [501, 104] on div "Internet giant Google has been developing a self-driving car for several years." at bounding box center [488, 106] width 250 height 13
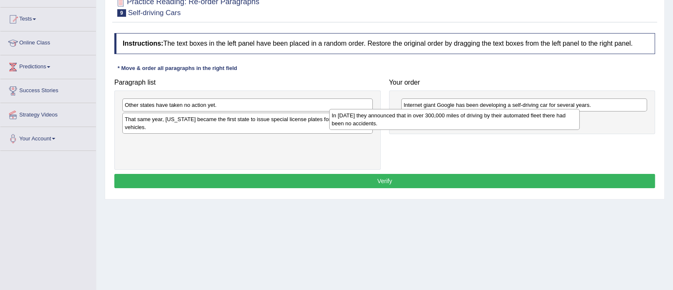
drag, startPoint x: 288, startPoint y: 139, endPoint x: 495, endPoint y: 121, distance: 207.2
click at [495, 121] on div "In [DATE] they announced that in over 300,000 miles of driving by their automat…" at bounding box center [454, 119] width 250 height 21
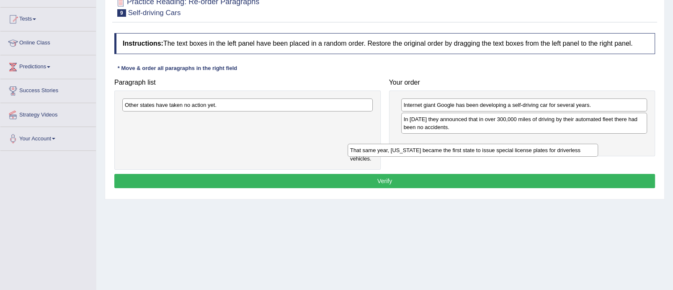
drag, startPoint x: 285, startPoint y: 115, endPoint x: 520, endPoint y: 142, distance: 236.0
click at [520, 144] on div "That same year, [US_STATE] became the first state to issue special license plat…" at bounding box center [473, 150] width 250 height 13
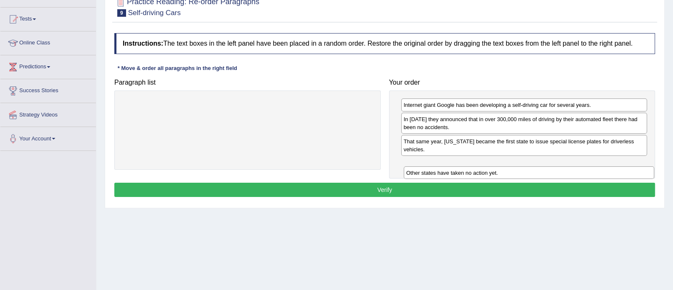
drag, startPoint x: 258, startPoint y: 101, endPoint x: 539, endPoint y: 166, distance: 288.7
click at [539, 166] on div "Other states have taken no action yet." at bounding box center [529, 172] width 250 height 13
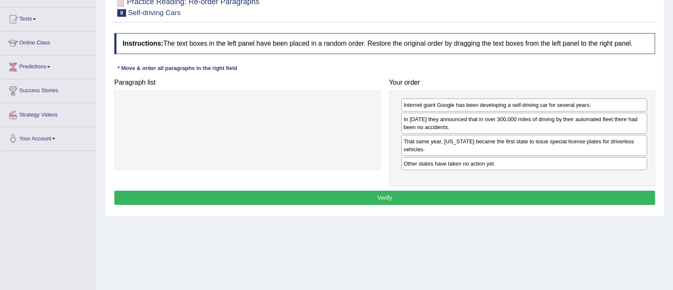
click at [470, 191] on button "Verify" at bounding box center [384, 198] width 541 height 14
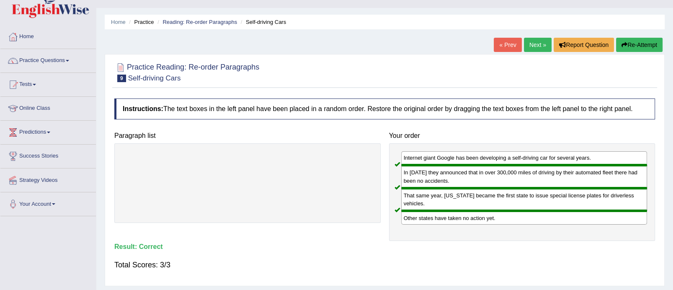
scroll to position [8, 0]
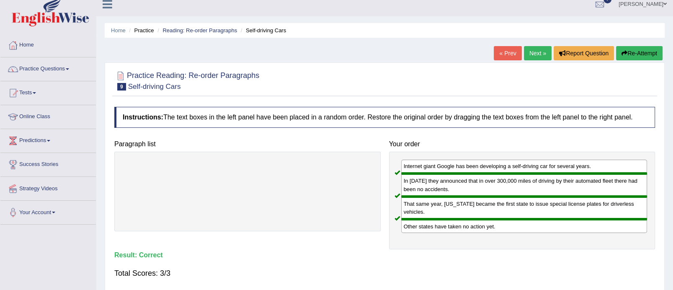
click at [529, 52] on link "Next »" at bounding box center [538, 53] width 28 height 14
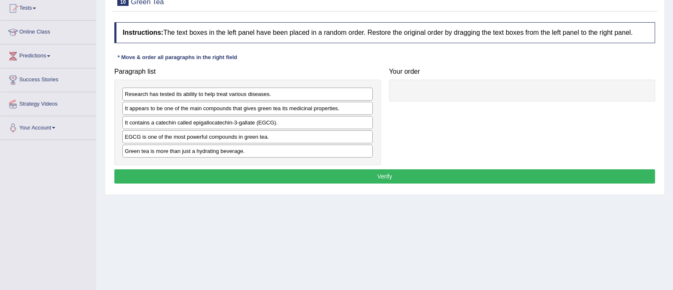
scroll to position [94, 0]
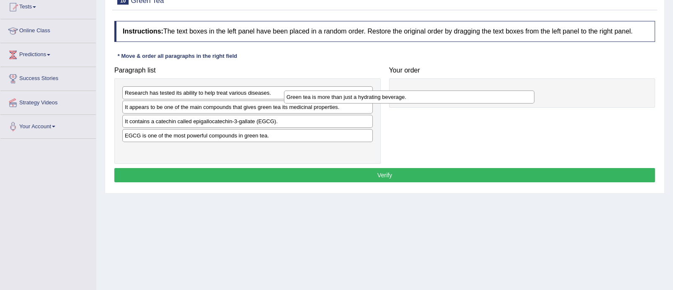
drag, startPoint x: 275, startPoint y: 152, endPoint x: 437, endPoint y: 100, distance: 170.3
click at [437, 100] on div "Green tea is more than just a hydrating beverage." at bounding box center [409, 96] width 250 height 13
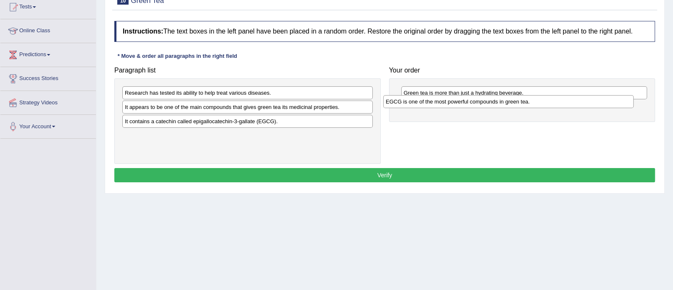
drag, startPoint x: 258, startPoint y: 137, endPoint x: 519, endPoint y: 104, distance: 262.9
click at [519, 104] on div "EGCG is one of the most powerful compounds in green tea." at bounding box center [508, 101] width 250 height 13
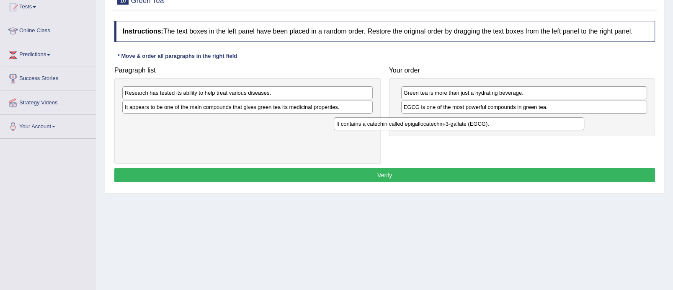
drag, startPoint x: 232, startPoint y: 120, endPoint x: 448, endPoint y: 123, distance: 215.7
click at [448, 123] on div "It contains a catechin called epigallocatechin-3-gallate (EGCG)." at bounding box center [459, 123] width 250 height 13
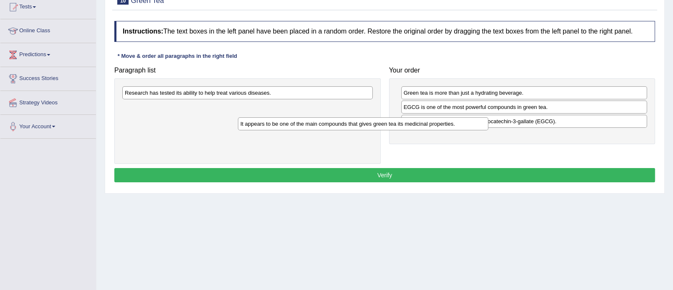
drag, startPoint x: 293, startPoint y: 106, endPoint x: 423, endPoint y: 130, distance: 132.0
click at [423, 130] on div "It appears to be one of the main compounds that gives green tea its medicinal p…" at bounding box center [363, 123] width 250 height 13
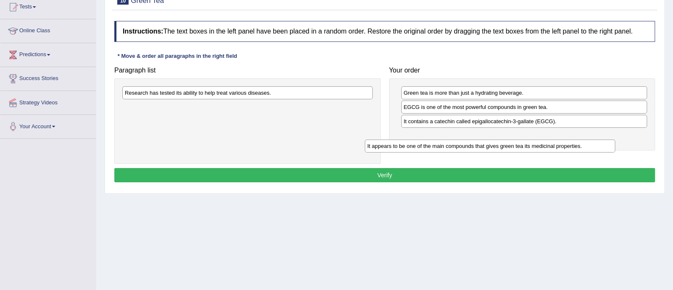
drag, startPoint x: 276, startPoint y: 107, endPoint x: 518, endPoint y: 147, distance: 245.2
click at [518, 147] on div "It appears to be one of the main compounds that gives green tea its medicinal p…" at bounding box center [490, 145] width 250 height 13
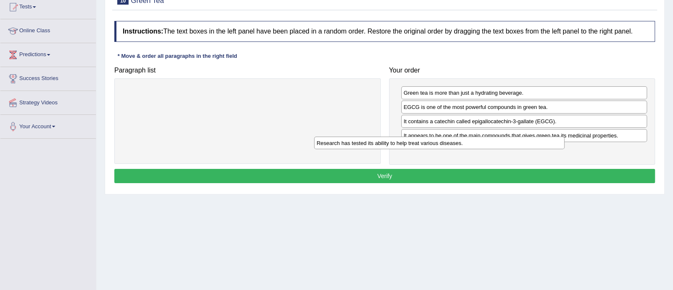
drag, startPoint x: 288, startPoint y: 93, endPoint x: 545, endPoint y: 163, distance: 265.9
click at [545, 149] on div "Research has tested its ability to help treat various diseases." at bounding box center [439, 142] width 250 height 13
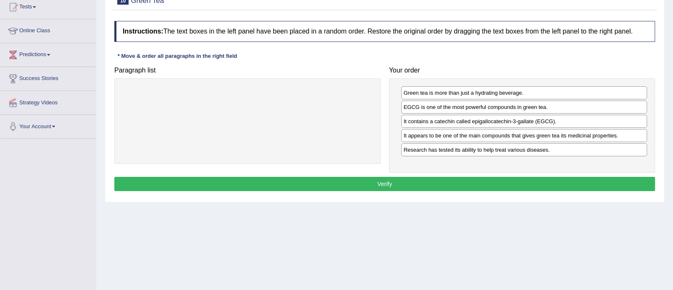
click at [470, 180] on button "Verify" at bounding box center [384, 184] width 541 height 14
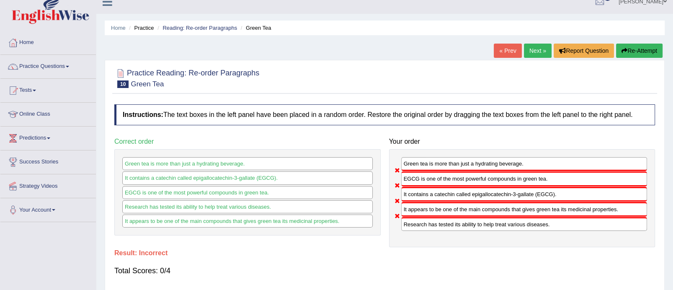
scroll to position [0, 0]
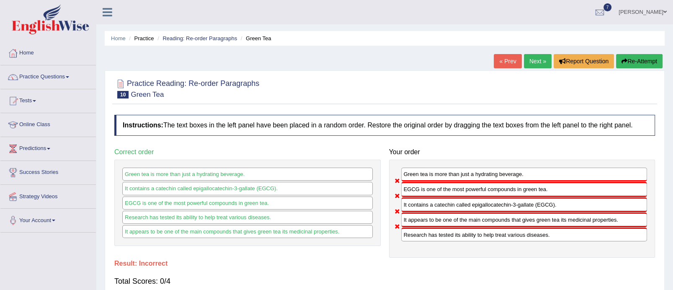
click at [650, 61] on button "Re-Attempt" at bounding box center [639, 61] width 46 height 14
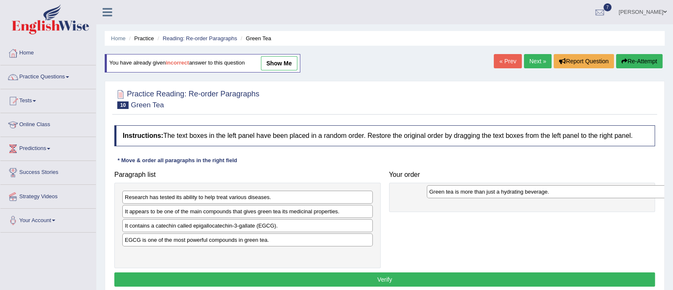
drag, startPoint x: 186, startPoint y: 255, endPoint x: 490, endPoint y: 193, distance: 310.6
click at [490, 193] on div "Green tea is more than just a hydrating beverage." at bounding box center [552, 191] width 250 height 13
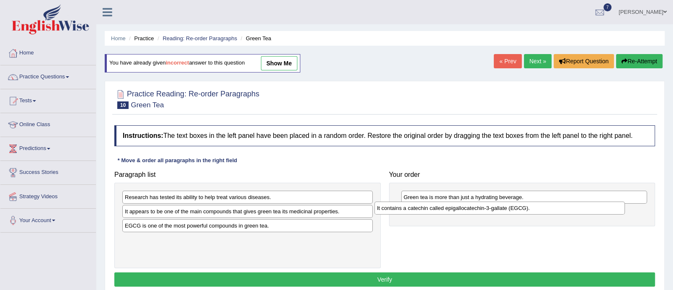
drag, startPoint x: 309, startPoint y: 229, endPoint x: 561, endPoint y: 211, distance: 252.6
click at [561, 211] on div "It contains a catechin called epigallocatechin-3-gallate (EGCG)." at bounding box center [499, 207] width 250 height 13
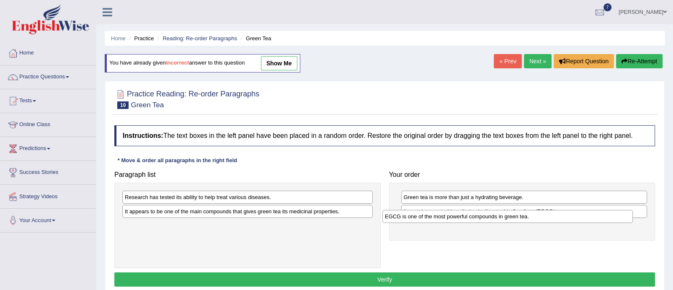
drag, startPoint x: 283, startPoint y: 227, endPoint x: 542, endPoint y: 218, distance: 259.7
click at [542, 218] on div "EGCG is one of the most powerful compounds in green tea." at bounding box center [507, 216] width 250 height 13
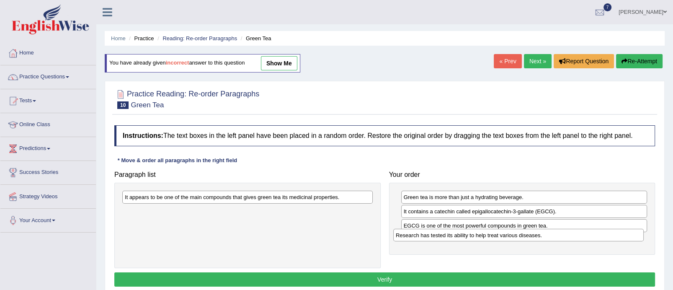
drag, startPoint x: 286, startPoint y: 198, endPoint x: 558, endPoint y: 236, distance: 274.5
click at [558, 236] on div "Research has tested its ability to help treat various diseases." at bounding box center [518, 235] width 250 height 13
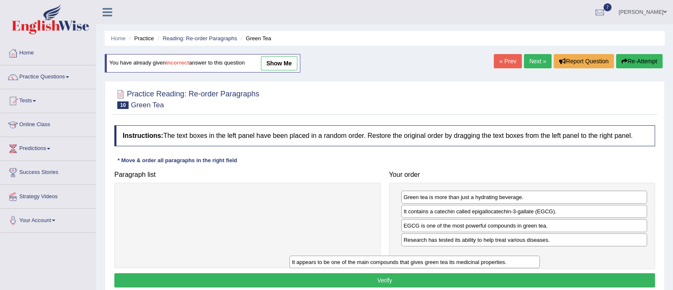
drag, startPoint x: 348, startPoint y: 193, endPoint x: 526, endPoint y: 253, distance: 188.3
click at [526, 255] on div "It appears to be one of the main compounds that gives green tea its medicinal p…" at bounding box center [414, 261] width 250 height 13
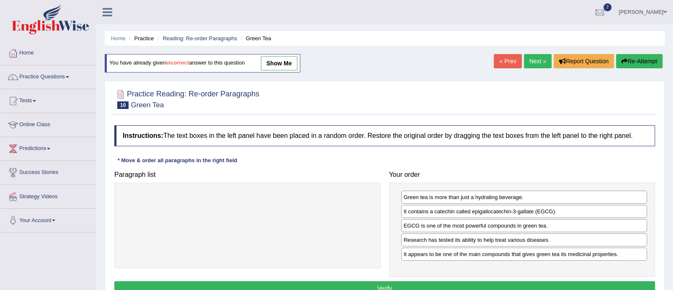
click at [450, 285] on button "Verify" at bounding box center [384, 288] width 541 height 14
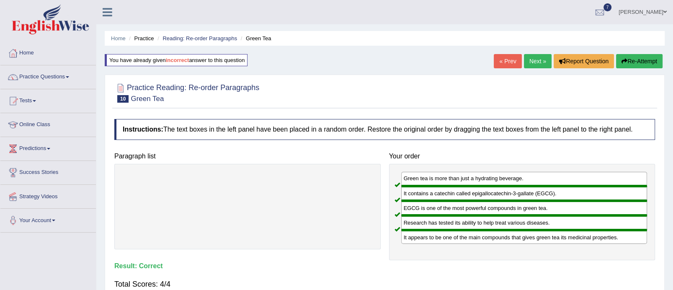
click at [539, 65] on link "Next »" at bounding box center [538, 61] width 28 height 14
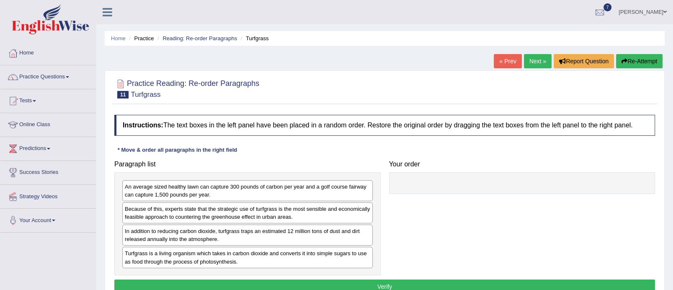
scroll to position [80, 0]
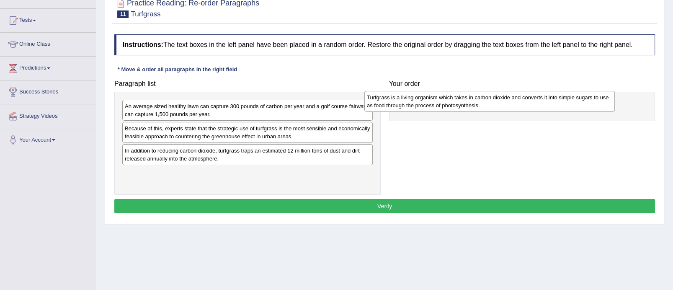
drag, startPoint x: 312, startPoint y: 179, endPoint x: 554, endPoint y: 103, distance: 254.5
click at [554, 103] on div "Turfgrass is a living organism which takes in carbon dioxide and converts it in…" at bounding box center [489, 101] width 250 height 21
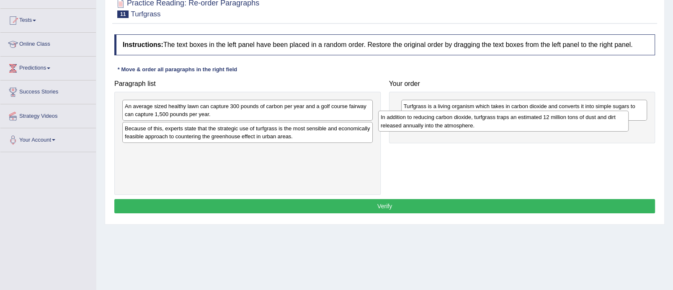
drag, startPoint x: 342, startPoint y: 157, endPoint x: 598, endPoint y: 124, distance: 258.0
click at [598, 124] on div "In addition to reducing carbon dioxide, turfgrass traps an estimated 12 million…" at bounding box center [503, 121] width 250 height 21
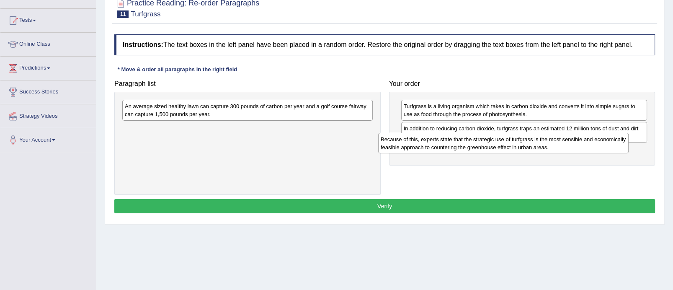
drag, startPoint x: 304, startPoint y: 132, endPoint x: 561, endPoint y: 143, distance: 256.5
click at [561, 143] on div "Because of this, experts state that the strategic use of turfgrass is the most …" at bounding box center [503, 143] width 250 height 21
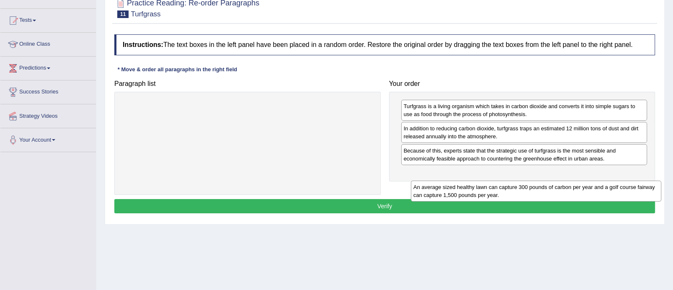
drag, startPoint x: 326, startPoint y: 111, endPoint x: 617, endPoint y: 189, distance: 301.2
click at [617, 189] on div "An average sized healthy lawn can capture 300 pounds of carbon per year and a g…" at bounding box center [536, 190] width 250 height 21
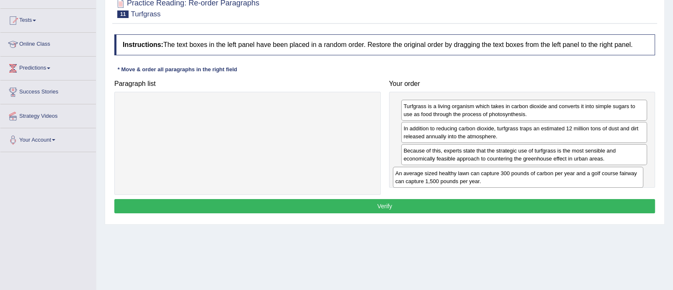
drag, startPoint x: 335, startPoint y: 116, endPoint x: 605, endPoint y: 183, distance: 278.7
click at [605, 183] on div "An average sized healthy lawn can capture 300 pounds of carbon per year and a g…" at bounding box center [518, 177] width 250 height 21
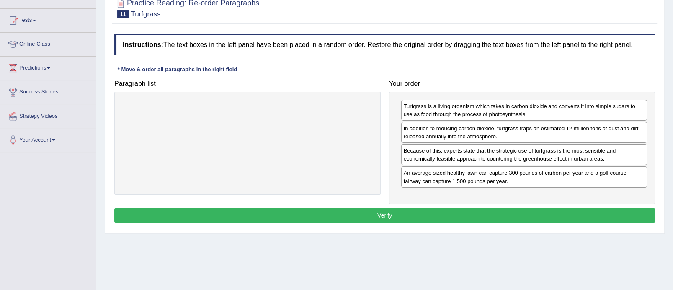
click at [490, 215] on button "Verify" at bounding box center [384, 215] width 541 height 14
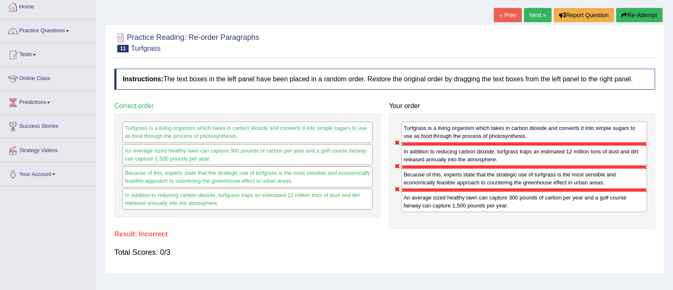
scroll to position [40, 0]
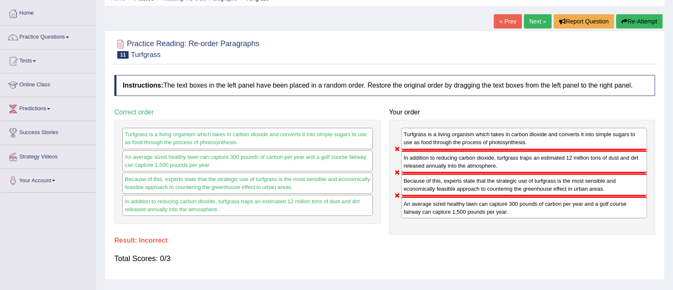
click at [532, 23] on link "Next »" at bounding box center [538, 21] width 28 height 14
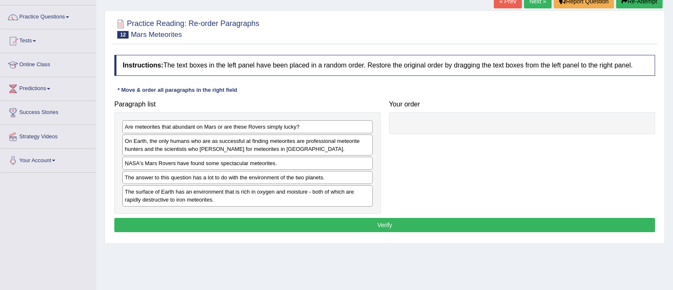
scroll to position [62, 0]
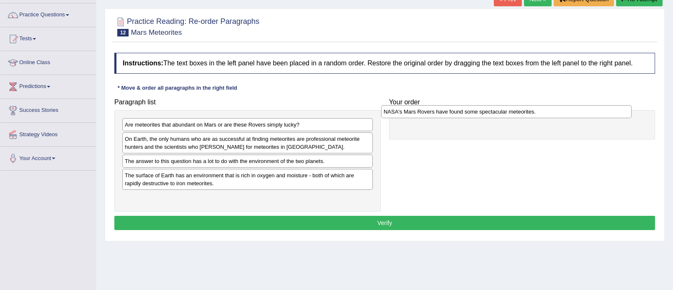
drag, startPoint x: 244, startPoint y: 161, endPoint x: 503, endPoint y: 113, distance: 263.7
click at [503, 113] on div "NASA's Mars Rovers have found some spectacular meteorites." at bounding box center [506, 111] width 250 height 13
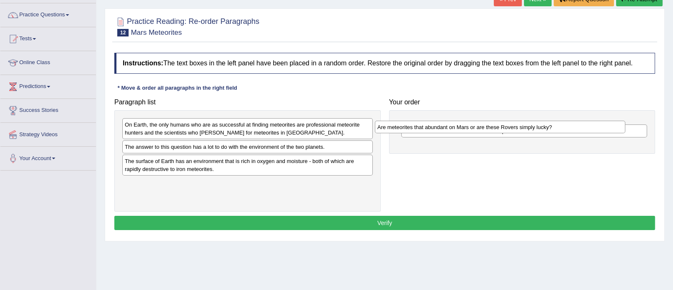
drag, startPoint x: 238, startPoint y: 124, endPoint x: 492, endPoint y: 139, distance: 254.6
click at [492, 134] on div "Are meteorites that abundant on Mars or are these Rovers simply lucky?" at bounding box center [500, 127] width 250 height 13
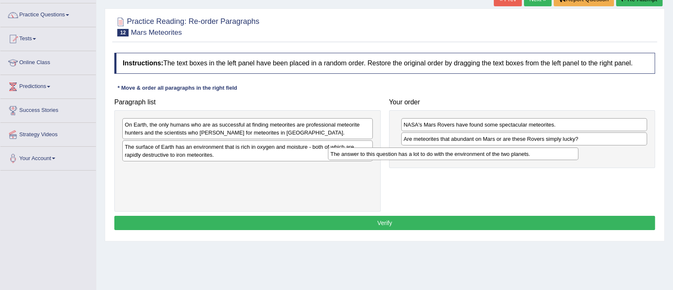
drag, startPoint x: 300, startPoint y: 144, endPoint x: 508, endPoint y: 149, distance: 207.7
click at [508, 149] on div "The answer to this question has a lot to do with the environment of the two pla…" at bounding box center [453, 153] width 250 height 13
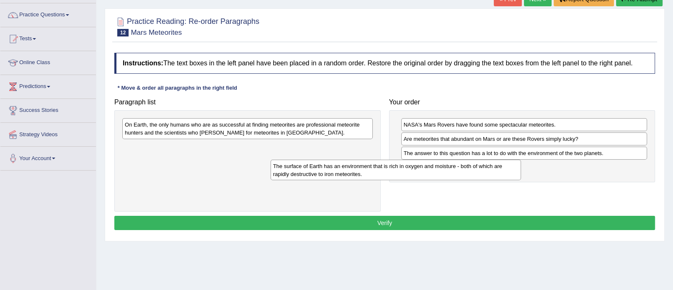
drag, startPoint x: 260, startPoint y: 153, endPoint x: 409, endPoint y: 172, distance: 150.3
click at [409, 172] on div "The surface of Earth has an environment that is rich in oxygen and moisture - b…" at bounding box center [395, 170] width 250 height 21
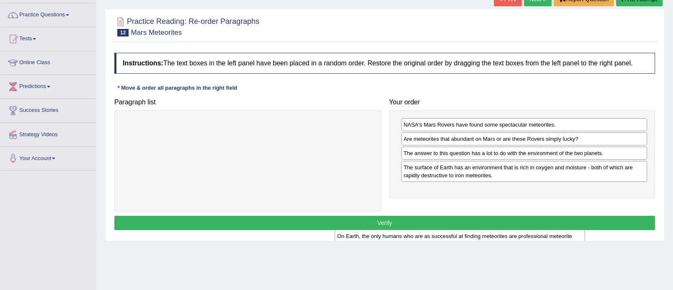
drag, startPoint x: 317, startPoint y: 133, endPoint x: 536, endPoint y: 202, distance: 229.6
click at [536, 229] on div "On Earth, the only humans who are as successful at finding meteorites are profe…" at bounding box center [460, 239] width 250 height 21
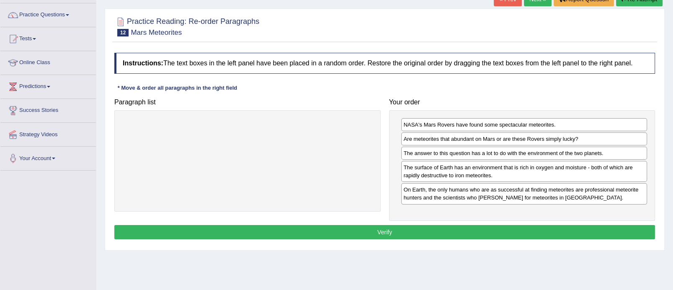
click at [426, 227] on button "Verify" at bounding box center [384, 232] width 541 height 14
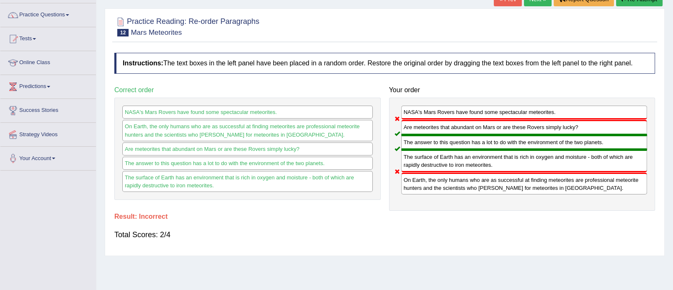
click at [426, 226] on div "Total Scores: 2/4" at bounding box center [384, 234] width 541 height 20
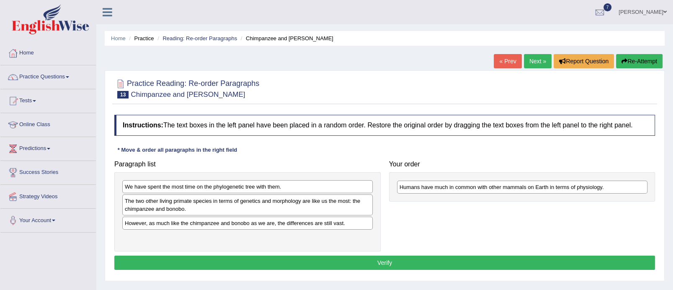
drag, startPoint x: 226, startPoint y: 223, endPoint x: 503, endPoint y: 187, distance: 279.5
click at [503, 187] on div "Humans have much in common with other mammals on Earth in terms of physiology." at bounding box center [522, 186] width 250 height 13
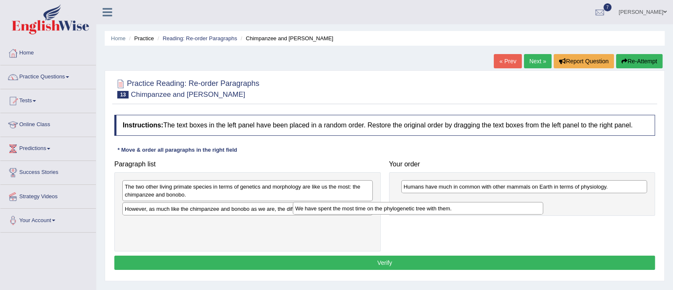
drag, startPoint x: 230, startPoint y: 187, endPoint x: 404, endPoint y: 208, distance: 174.7
click at [403, 208] on div "We have spent the most time on the phylogenetic tree with them." at bounding box center [418, 208] width 250 height 13
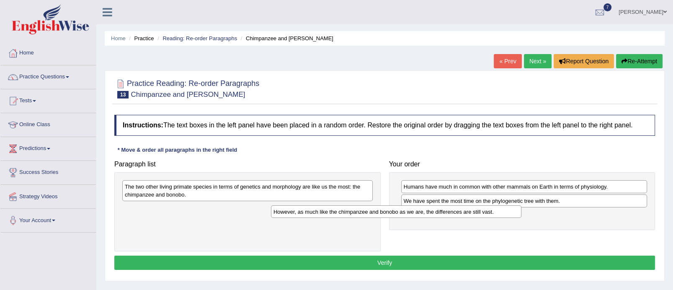
drag, startPoint x: 299, startPoint y: 210, endPoint x: 448, endPoint y: 213, distance: 149.5
click at [448, 213] on div "However, as much like the chimpanzee and bonobo as we are, the differences are …" at bounding box center [396, 211] width 250 height 13
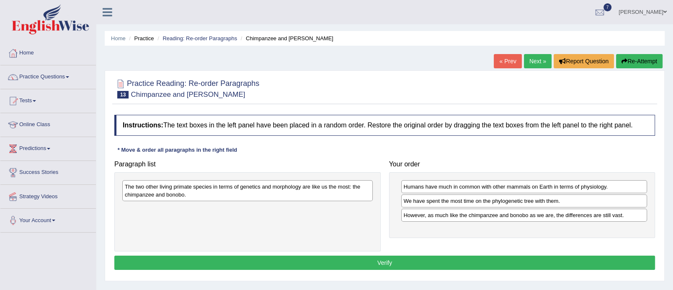
drag, startPoint x: 307, startPoint y: 197, endPoint x: 509, endPoint y: 249, distance: 208.0
click at [373, 201] on div "The two other living primate species in terms of genetics and morphology are li…" at bounding box center [247, 190] width 250 height 21
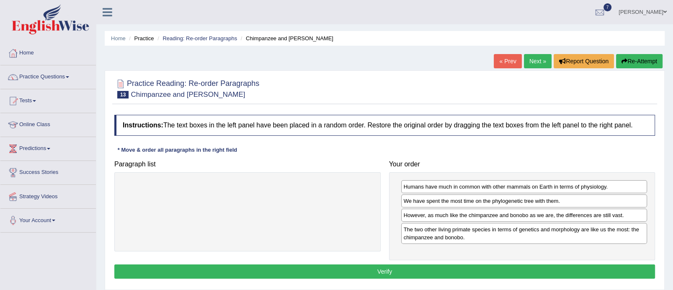
click at [447, 271] on button "Verify" at bounding box center [384, 271] width 541 height 14
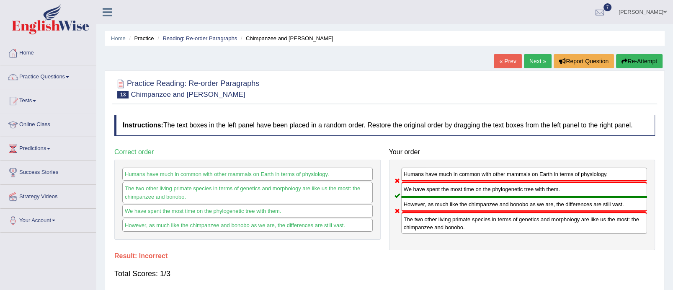
click at [636, 59] on button "Re-Attempt" at bounding box center [639, 61] width 46 height 14
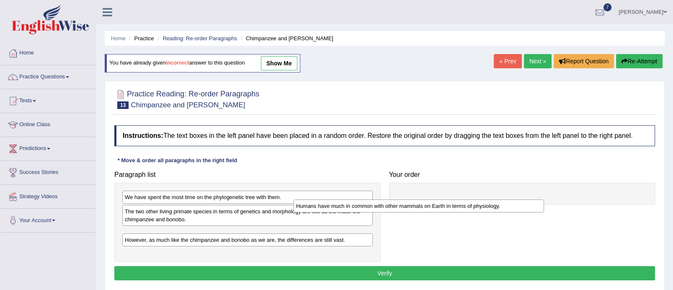
drag, startPoint x: 276, startPoint y: 232, endPoint x: 453, endPoint y: 199, distance: 179.3
click at [453, 199] on div "Humans have much in common with other mammals on Earth in terms of physiology." at bounding box center [419, 205] width 250 height 13
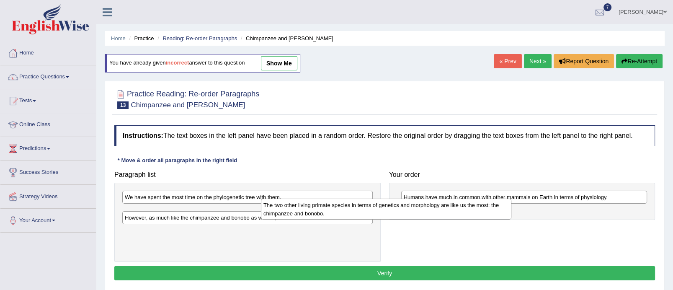
drag, startPoint x: 341, startPoint y: 214, endPoint x: 510, endPoint y: 202, distance: 169.6
click at [510, 202] on div "The two other living primate species in terms of genetics and morphology are li…" at bounding box center [386, 208] width 250 height 21
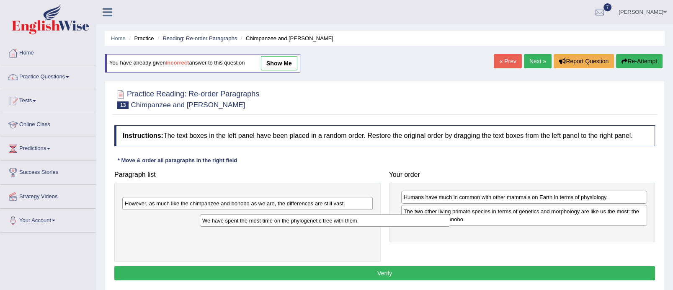
drag, startPoint x: 319, startPoint y: 195, endPoint x: 492, endPoint y: 239, distance: 178.8
click at [450, 227] on div "We have spent the most time on the phylogenetic tree with them." at bounding box center [325, 220] width 250 height 13
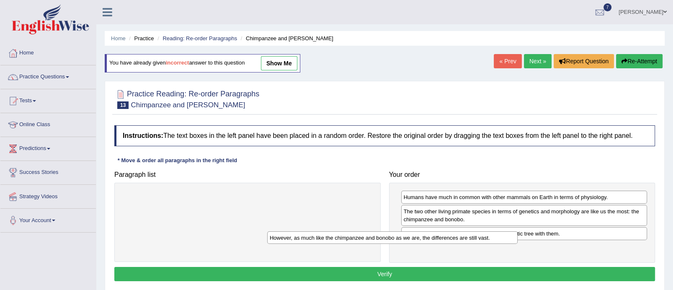
drag, startPoint x: 339, startPoint y: 198, endPoint x: 501, endPoint y: 238, distance: 167.4
click at [501, 238] on div "However, as much like the chimpanzee and bonobo as we are, the differences are …" at bounding box center [392, 237] width 250 height 13
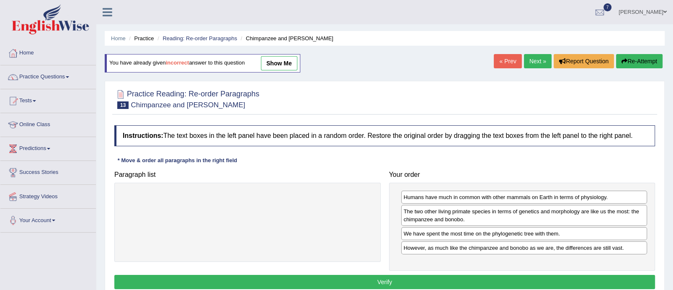
click at [402, 275] on button "Verify" at bounding box center [384, 282] width 541 height 14
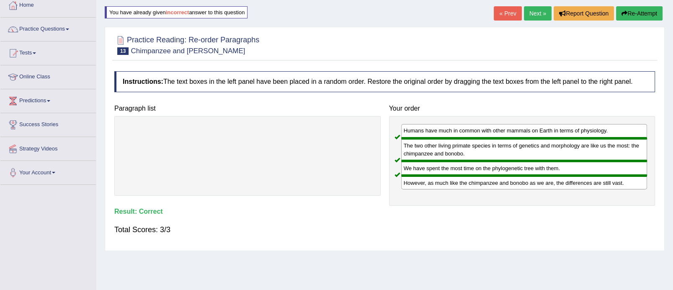
scroll to position [10, 0]
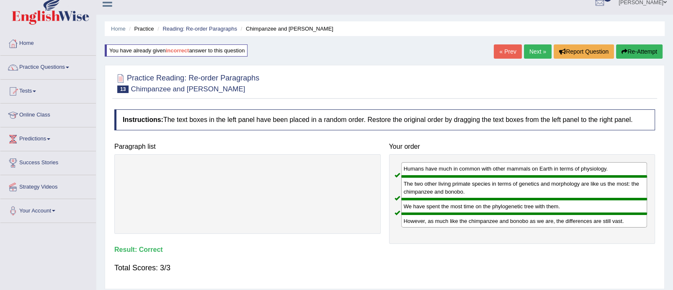
click at [541, 49] on link "Next »" at bounding box center [538, 51] width 28 height 14
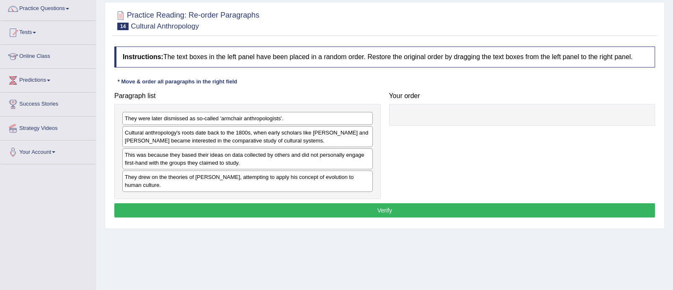
scroll to position [69, 0]
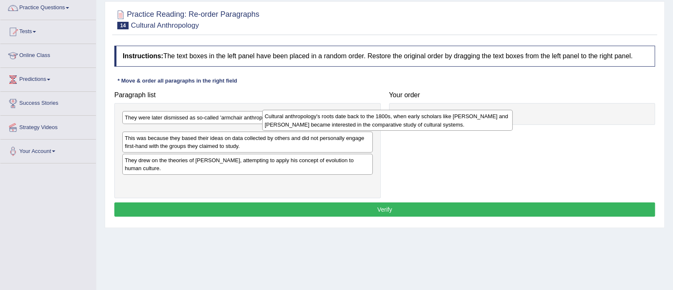
drag, startPoint x: 262, startPoint y: 134, endPoint x: 536, endPoint y: 103, distance: 276.0
click at [512, 110] on div "Cultural anthropology's roots date back to the 1800s, when early scholars like …" at bounding box center [387, 120] width 250 height 21
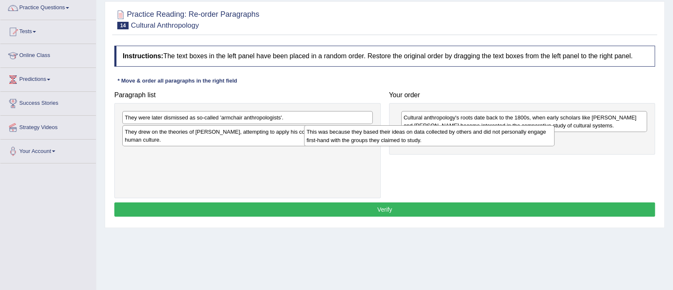
drag, startPoint x: 268, startPoint y: 139, endPoint x: 456, endPoint y: 141, distance: 188.0
click at [456, 141] on div "This was because they based their ideas on data collected by others and did not…" at bounding box center [429, 135] width 250 height 21
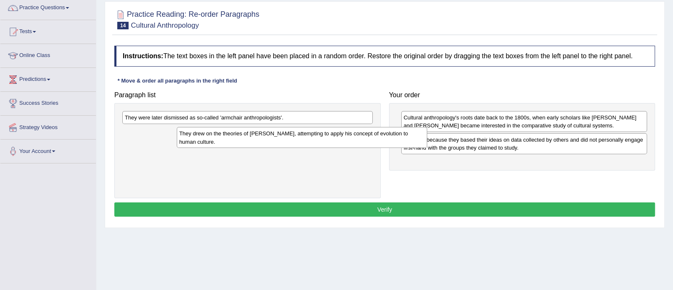
drag, startPoint x: 260, startPoint y: 135, endPoint x: 495, endPoint y: 162, distance: 237.2
click at [427, 148] on div "They drew on the theories of [PERSON_NAME], attempting to apply his concept of …" at bounding box center [302, 137] width 250 height 21
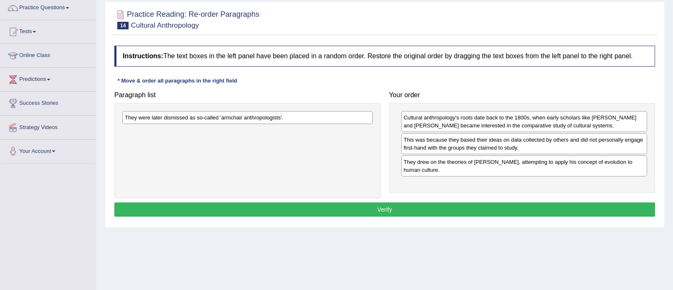
drag, startPoint x: 290, startPoint y: 116, endPoint x: 534, endPoint y: 183, distance: 252.7
click at [373, 124] on div "They were later dismissed as so-called 'armchair anthropologists'." at bounding box center [247, 117] width 250 height 13
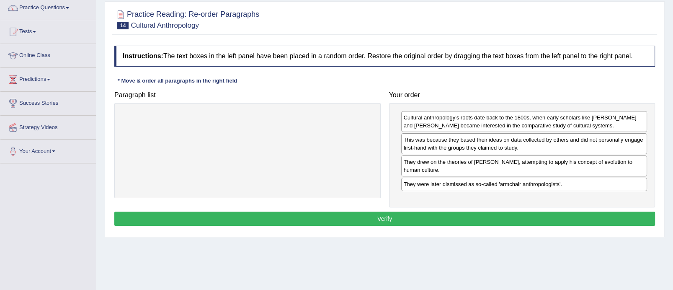
click at [474, 211] on button "Verify" at bounding box center [384, 218] width 541 height 14
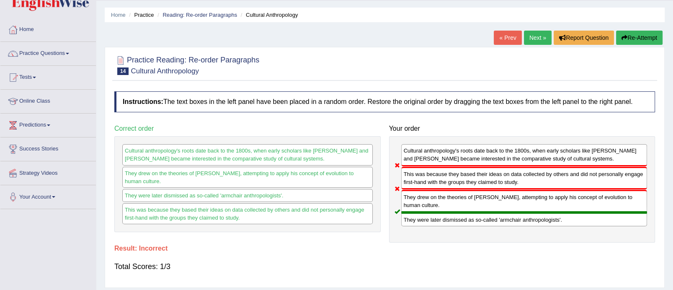
scroll to position [16, 0]
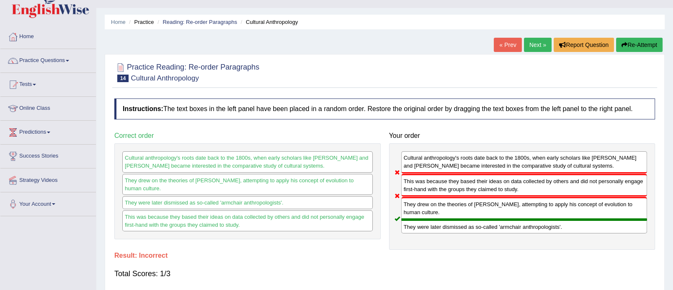
click at [536, 46] on link "Next »" at bounding box center [538, 45] width 28 height 14
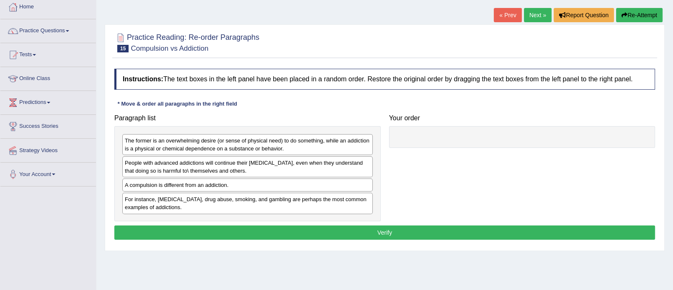
scroll to position [49, 0]
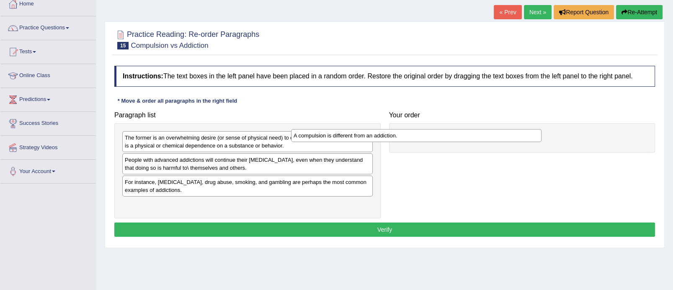
drag, startPoint x: 307, startPoint y: 180, endPoint x: 477, endPoint y: 133, distance: 176.6
click at [477, 133] on div "A compulsion is different from an addiction." at bounding box center [416, 135] width 250 height 13
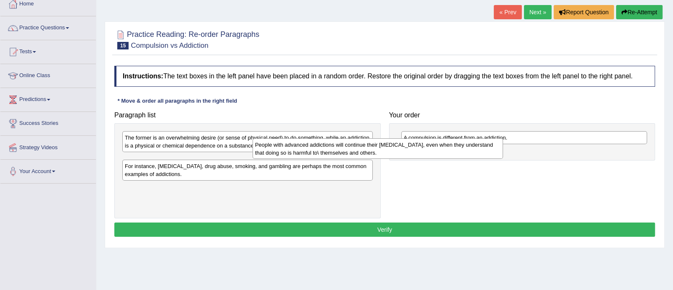
drag, startPoint x: 283, startPoint y: 171, endPoint x: 450, endPoint y: 170, distance: 167.1
click at [450, 159] on div "People with advanced addictions will continue their addictive behavior, even wh…" at bounding box center [377, 148] width 250 height 21
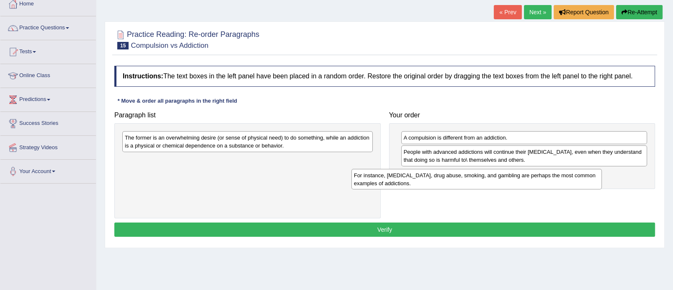
drag, startPoint x: 288, startPoint y: 163, endPoint x: 517, endPoint y: 177, distance: 229.0
click at [517, 177] on div "For instance, alcoholism, drug abuse, smoking, and gambling are perhaps the mos…" at bounding box center [476, 179] width 250 height 21
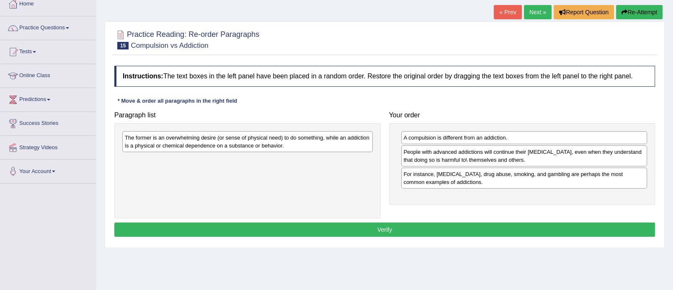
drag, startPoint x: 267, startPoint y: 143, endPoint x: 520, endPoint y: 227, distance: 267.3
click at [373, 152] on div "The former is an overwhelming desire (or sense of physical need) to do somethin…" at bounding box center [247, 141] width 250 height 21
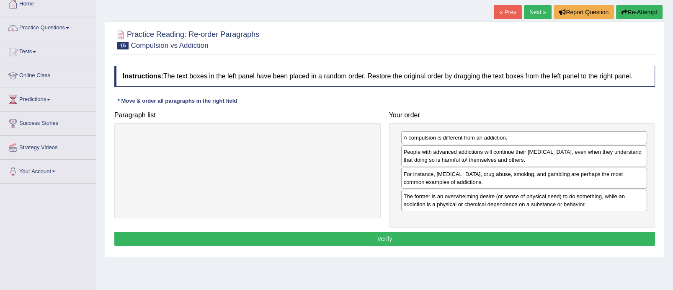
click at [396, 236] on button "Verify" at bounding box center [384, 239] width 541 height 14
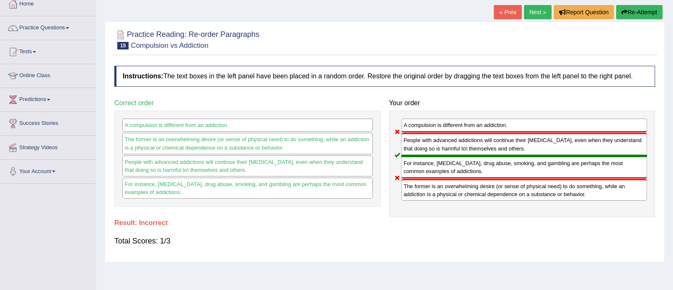
click at [534, 10] on link "Next »" at bounding box center [538, 12] width 28 height 14
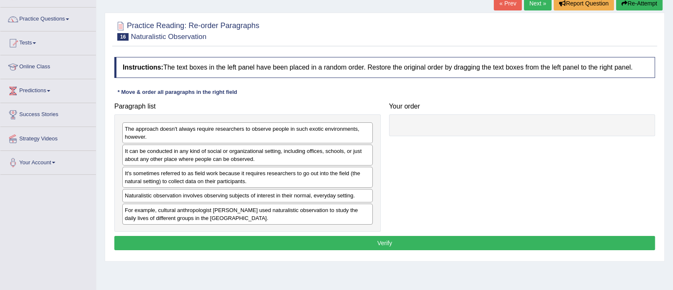
scroll to position [64, 0]
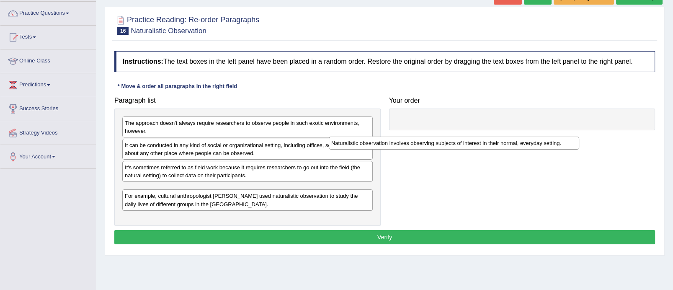
drag, startPoint x: 303, startPoint y: 185, endPoint x: 515, endPoint y: 119, distance: 222.3
click at [515, 136] on div "Naturalistic observation involves observing subjects of interest in their norma…" at bounding box center [454, 142] width 250 height 13
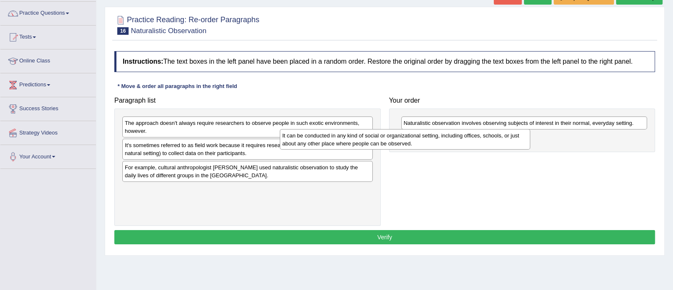
drag, startPoint x: 303, startPoint y: 151, endPoint x: 464, endPoint y: 141, distance: 161.1
click at [464, 141] on div "It can be conducted in any kind of social or organizational setting, including …" at bounding box center [405, 139] width 250 height 21
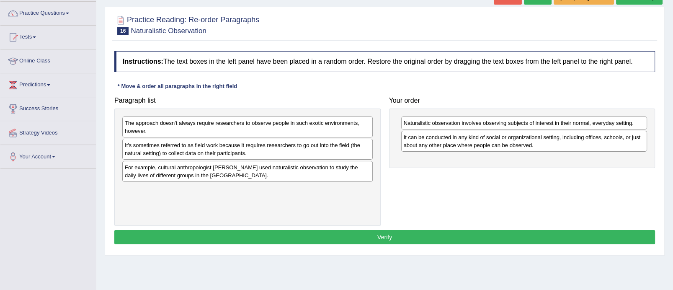
drag, startPoint x: 322, startPoint y: 149, endPoint x: 519, endPoint y: 169, distance: 197.4
click at [373, 160] on div "It's sometimes referred to as field work because it requires researchers to go …" at bounding box center [247, 149] width 250 height 21
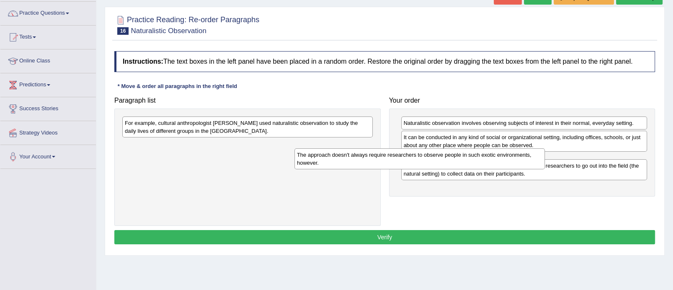
drag, startPoint x: 265, startPoint y: 130, endPoint x: 439, endPoint y: 161, distance: 176.1
click at [439, 161] on div "The approach doesn't always require researchers to observe people in such exoti…" at bounding box center [419, 158] width 250 height 21
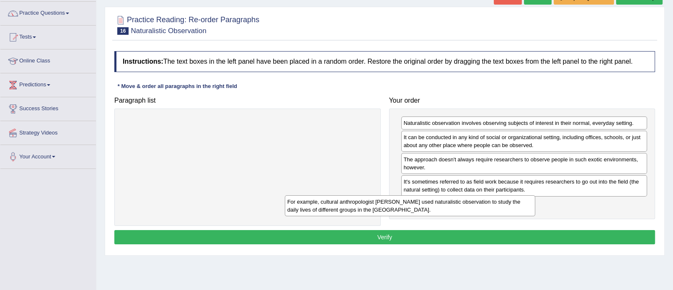
drag, startPoint x: 273, startPoint y: 123, endPoint x: 439, endPoint y: 204, distance: 184.8
click at [439, 204] on div "For example, cultural anthropologist [PERSON_NAME] used naturalistic observatio…" at bounding box center [410, 205] width 250 height 21
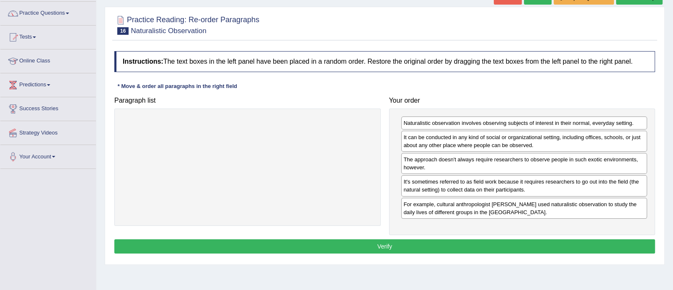
click at [376, 244] on button "Verify" at bounding box center [384, 246] width 541 height 14
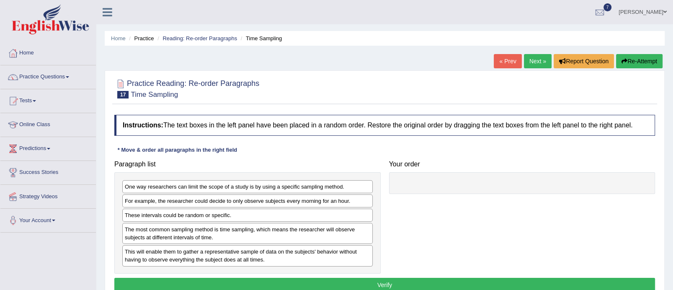
click at [508, 65] on link "« Prev" at bounding box center [508, 61] width 28 height 14
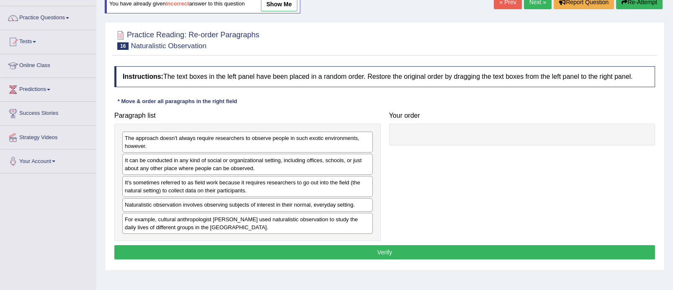
scroll to position [65, 0]
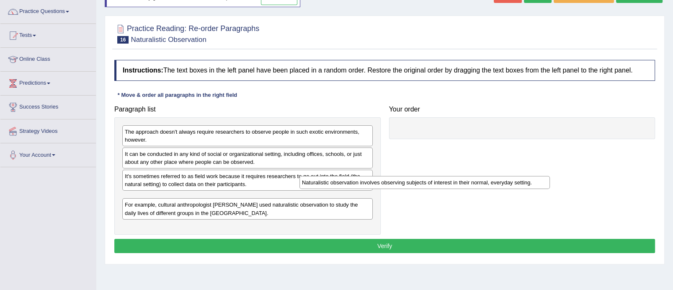
drag, startPoint x: 220, startPoint y: 197, endPoint x: 481, endPoint y: 178, distance: 262.0
click at [481, 178] on div "Naturalistic observation involves observing subjects of interest in their norma…" at bounding box center [424, 182] width 250 height 13
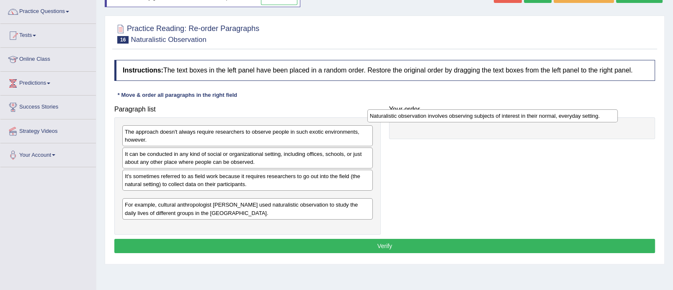
drag, startPoint x: 250, startPoint y: 198, endPoint x: 494, endPoint y: 120, distance: 257.1
click at [494, 120] on div "Naturalistic observation involves observing subjects of interest in their norma…" at bounding box center [492, 115] width 250 height 13
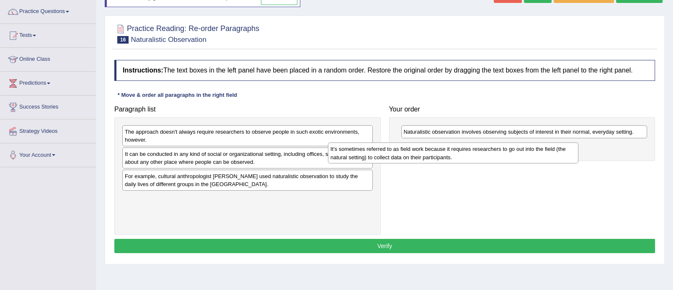
drag, startPoint x: 274, startPoint y: 183, endPoint x: 483, endPoint y: 155, distance: 210.8
click at [483, 155] on div "It's sometimes referred to as field work because it requires researchers to go …" at bounding box center [453, 152] width 250 height 21
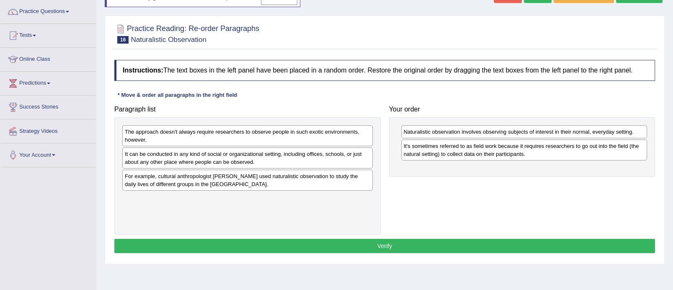
drag, startPoint x: 240, startPoint y: 180, endPoint x: 503, endPoint y: 168, distance: 263.2
click at [373, 170] on div "For example, cultural anthropologist [PERSON_NAME] used naturalistic observatio…" at bounding box center [247, 180] width 250 height 21
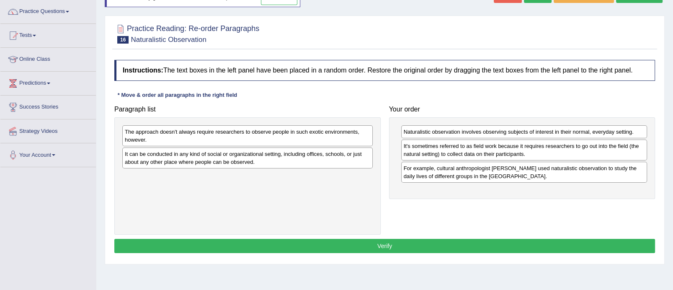
click at [296, 160] on div "It can be conducted in any kind of social or organizational setting, including …" at bounding box center [247, 157] width 250 height 21
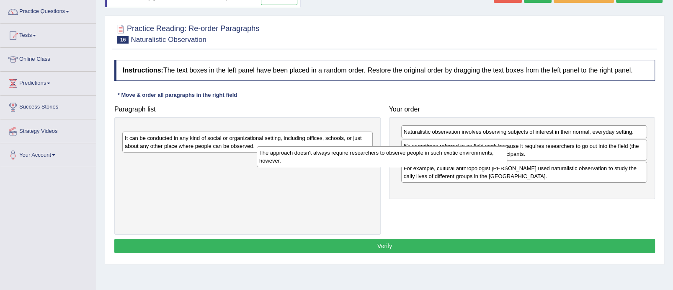
drag, startPoint x: 243, startPoint y: 134, endPoint x: 464, endPoint y: 183, distance: 225.8
click at [464, 167] on div "The approach doesn't always require researchers to observe people in such exoti…" at bounding box center [382, 156] width 250 height 21
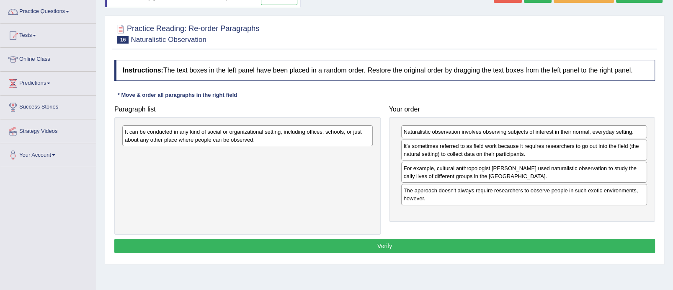
drag, startPoint x: 312, startPoint y: 134, endPoint x: 543, endPoint y: 223, distance: 247.6
click at [373, 146] on div "It can be conducted in any kind of social or organizational setting, including …" at bounding box center [247, 135] width 250 height 21
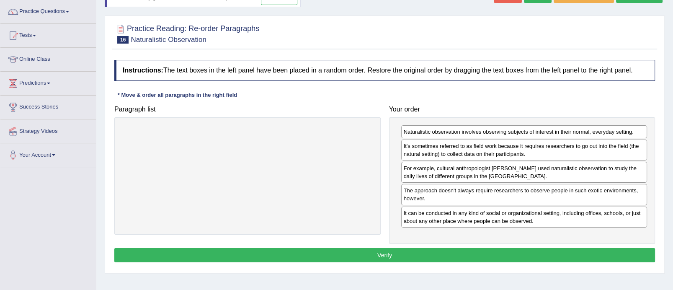
click at [489, 250] on button "Verify" at bounding box center [384, 255] width 541 height 14
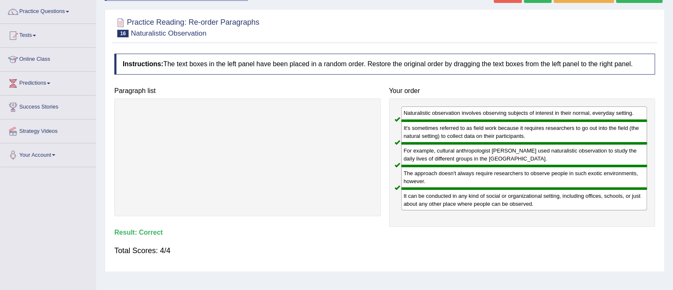
scroll to position [0, 0]
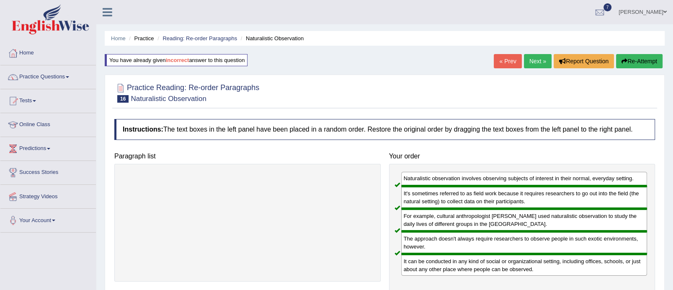
click at [542, 62] on link "Next »" at bounding box center [538, 61] width 28 height 14
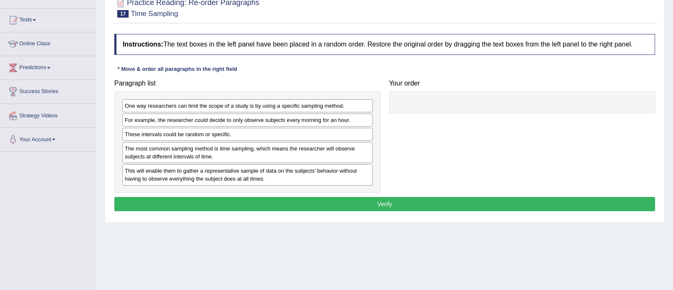
scroll to position [33, 0]
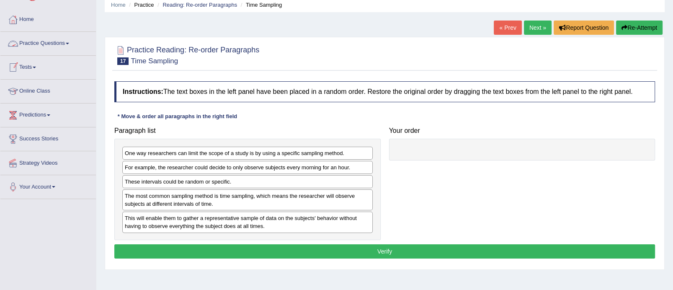
click at [69, 43] on span at bounding box center [67, 44] width 3 height 2
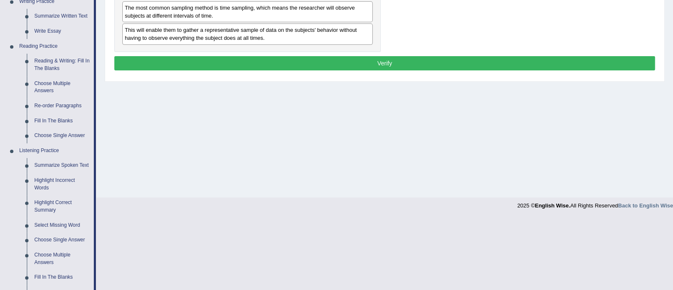
scroll to position [224, 0]
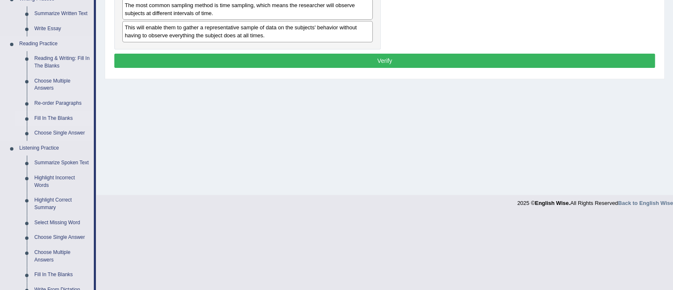
click at [57, 115] on link "Fill In The Blanks" at bounding box center [62, 118] width 63 height 15
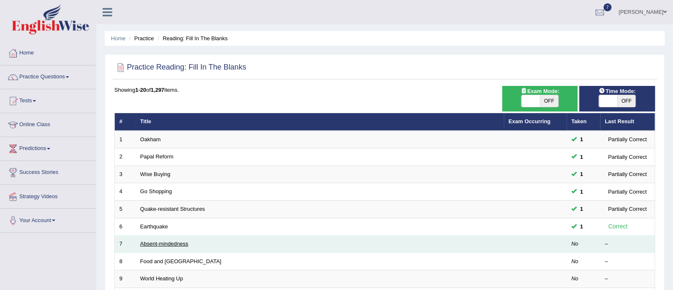
click at [154, 240] on link "Absent-mindedness" at bounding box center [164, 243] width 48 height 6
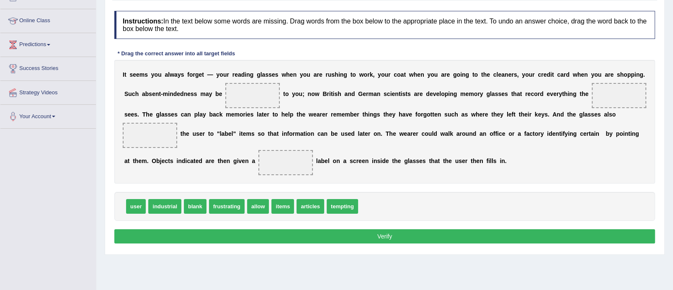
scroll to position [106, 0]
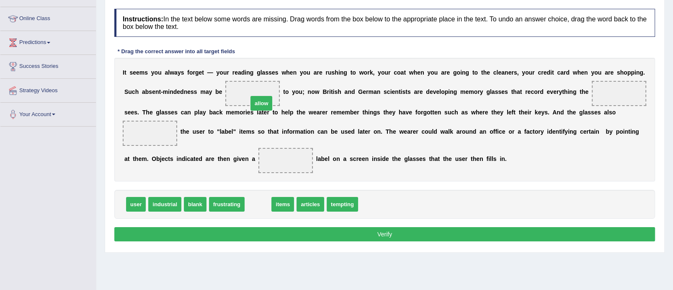
drag, startPoint x: 255, startPoint y: 202, endPoint x: 253, endPoint y: 95, distance: 107.2
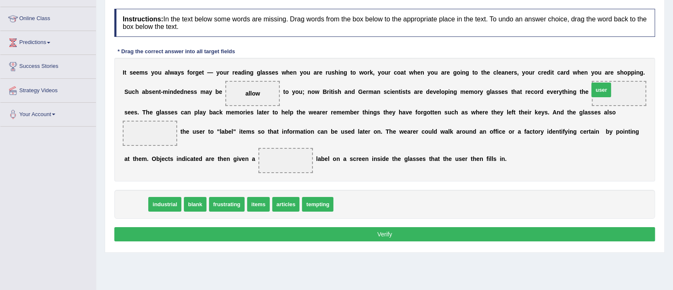
drag, startPoint x: 137, startPoint y: 203, endPoint x: 606, endPoint y: 91, distance: 482.3
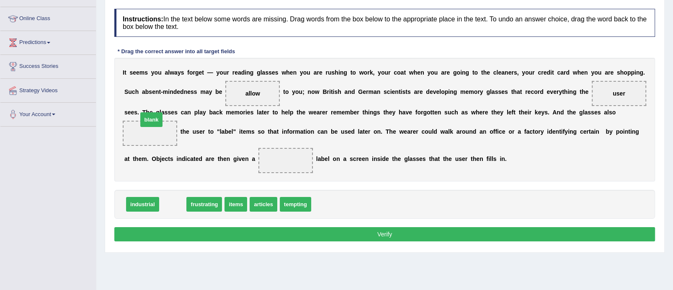
drag, startPoint x: 175, startPoint y: 206, endPoint x: 150, endPoint y: 132, distance: 78.6
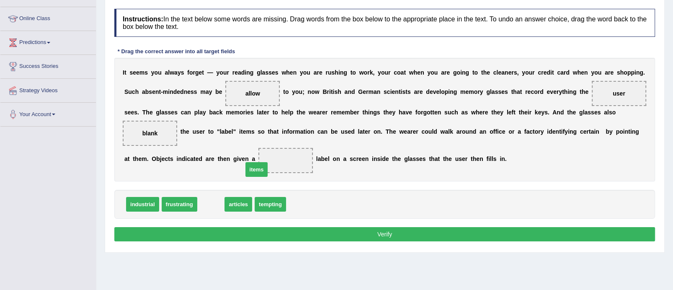
drag, startPoint x: 208, startPoint y: 205, endPoint x: 274, endPoint y: 159, distance: 80.6
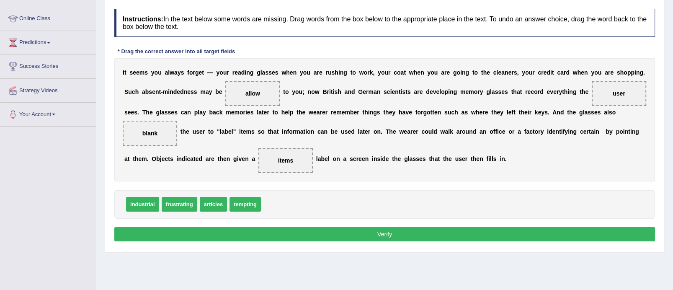
click at [348, 233] on button "Verify" at bounding box center [384, 234] width 541 height 14
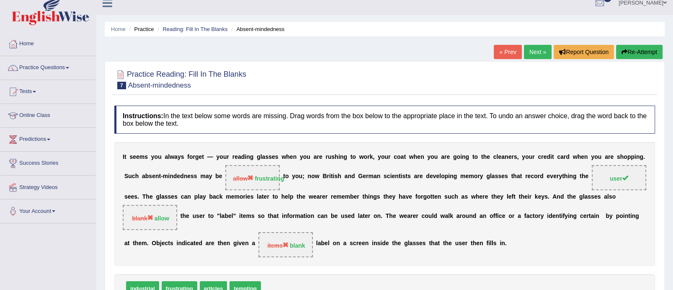
scroll to position [7, 0]
